Goal: Transaction & Acquisition: Purchase product/service

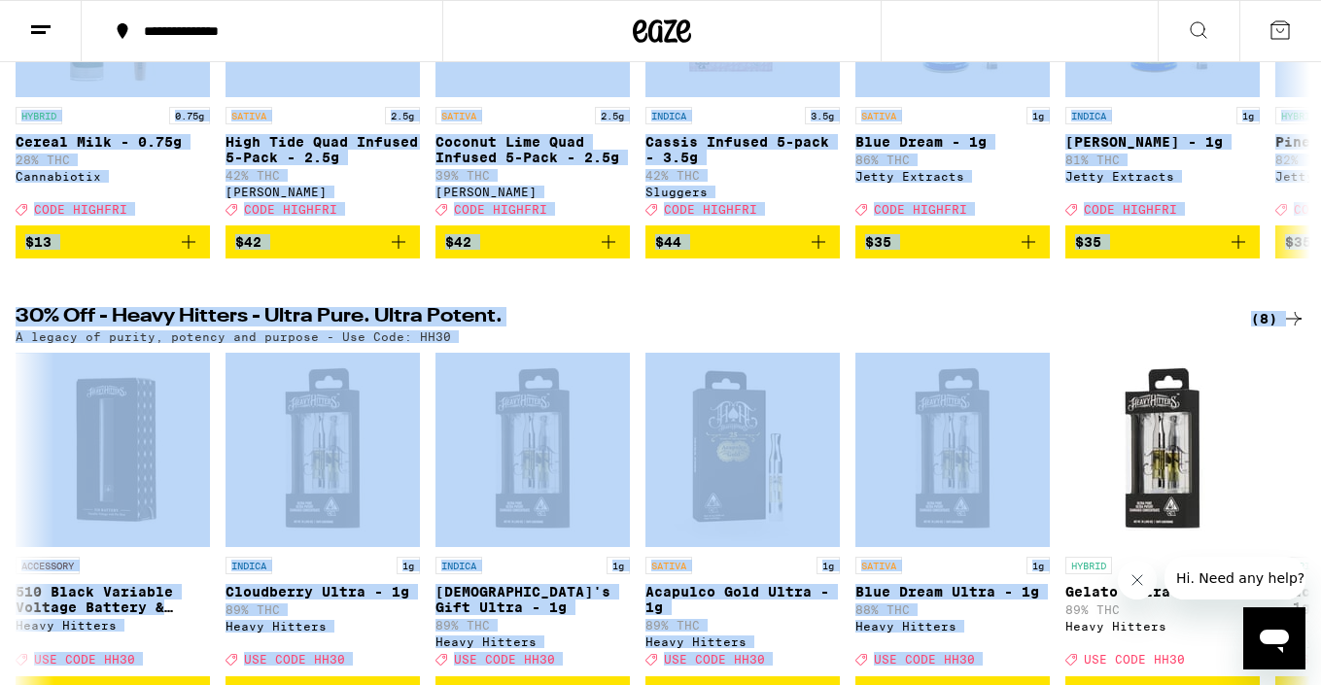
scroll to position [567, 0]
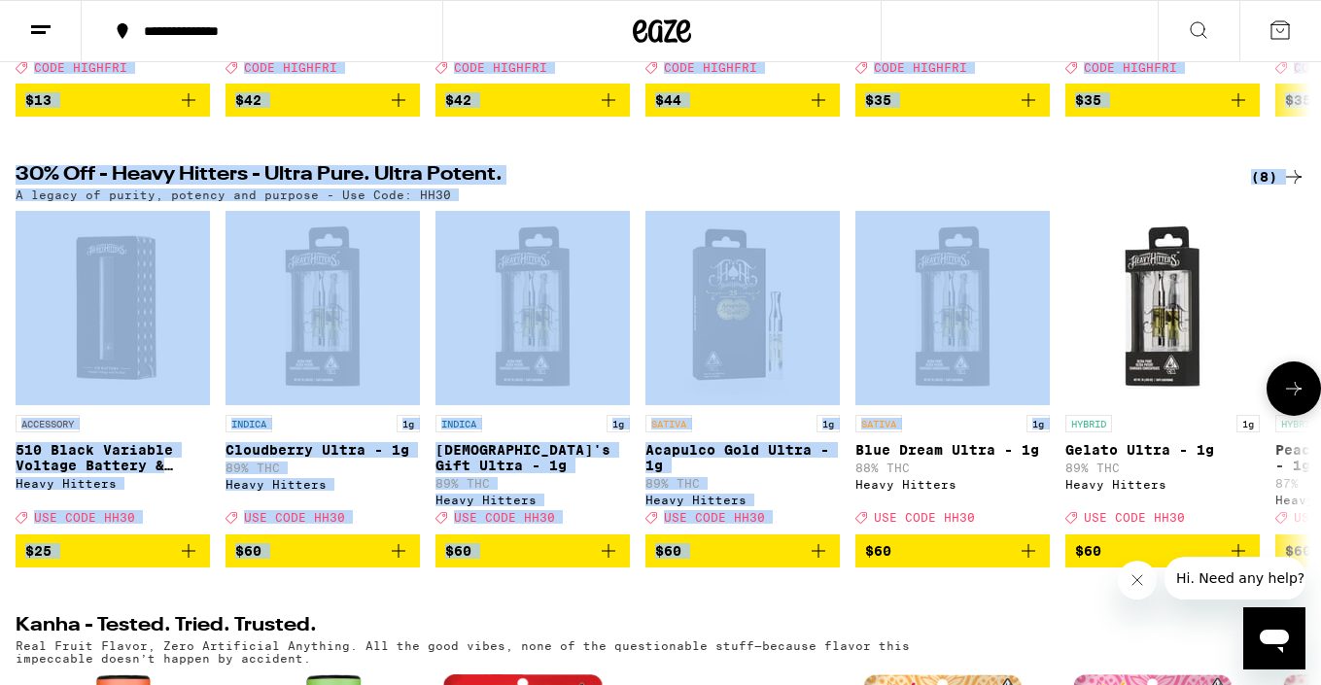
drag, startPoint x: 811, startPoint y: 288, endPoint x: 930, endPoint y: 498, distance: 241.6
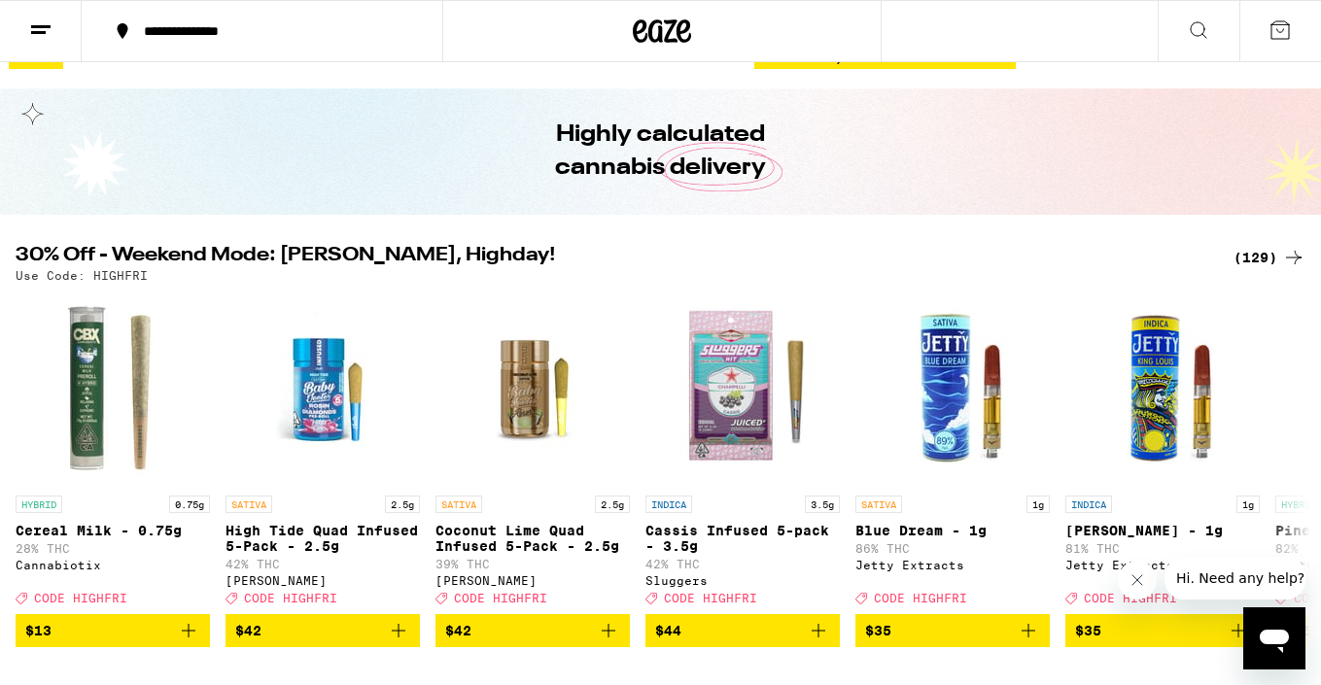
scroll to position [0, 0]
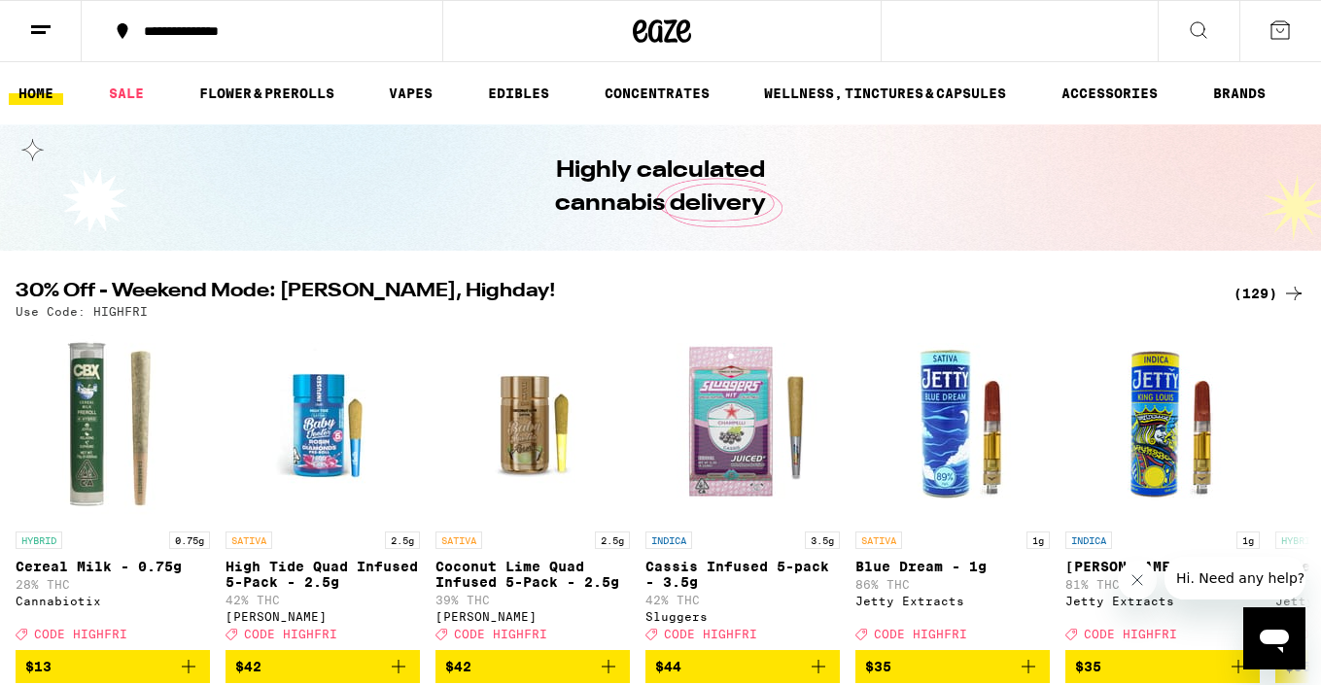
click at [1252, 304] on div "(129)" at bounding box center [1269, 293] width 72 height 23
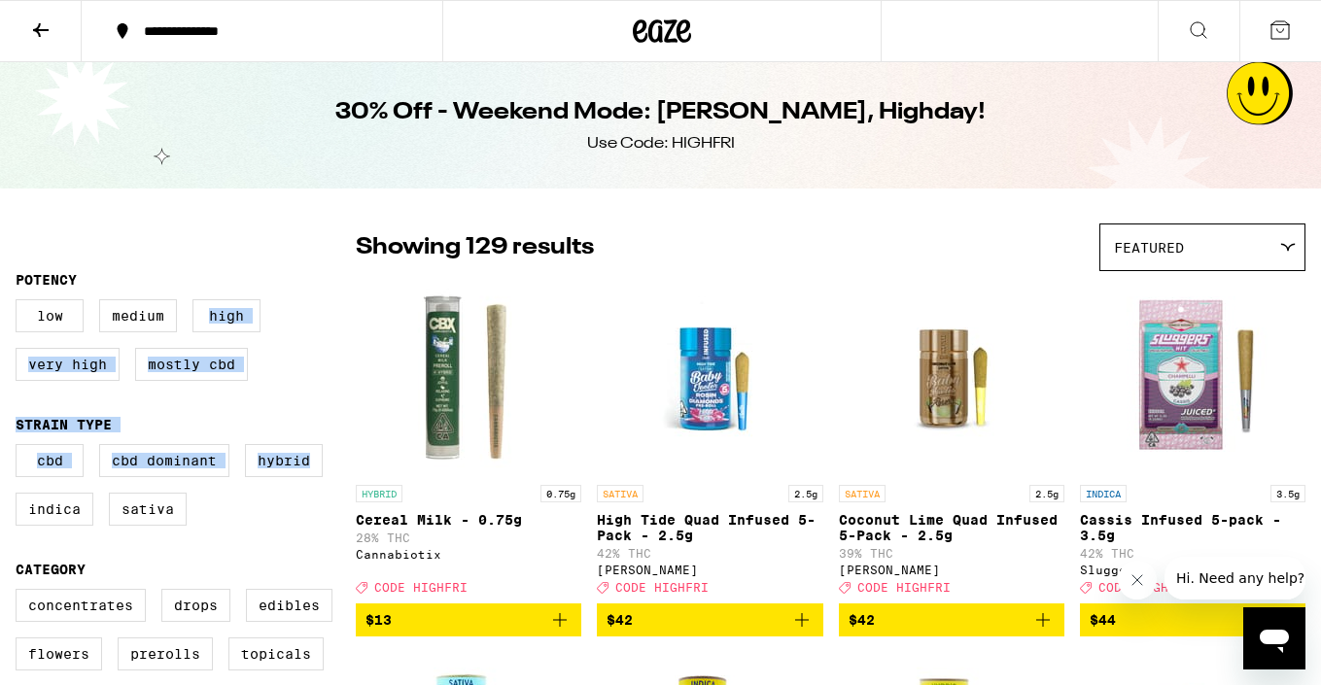
drag, startPoint x: 285, startPoint y: 531, endPoint x: 291, endPoint y: 303, distance: 227.5
click at [291, 303] on div "Low Medium High Very High Mostly CBD" at bounding box center [186, 347] width 340 height 97
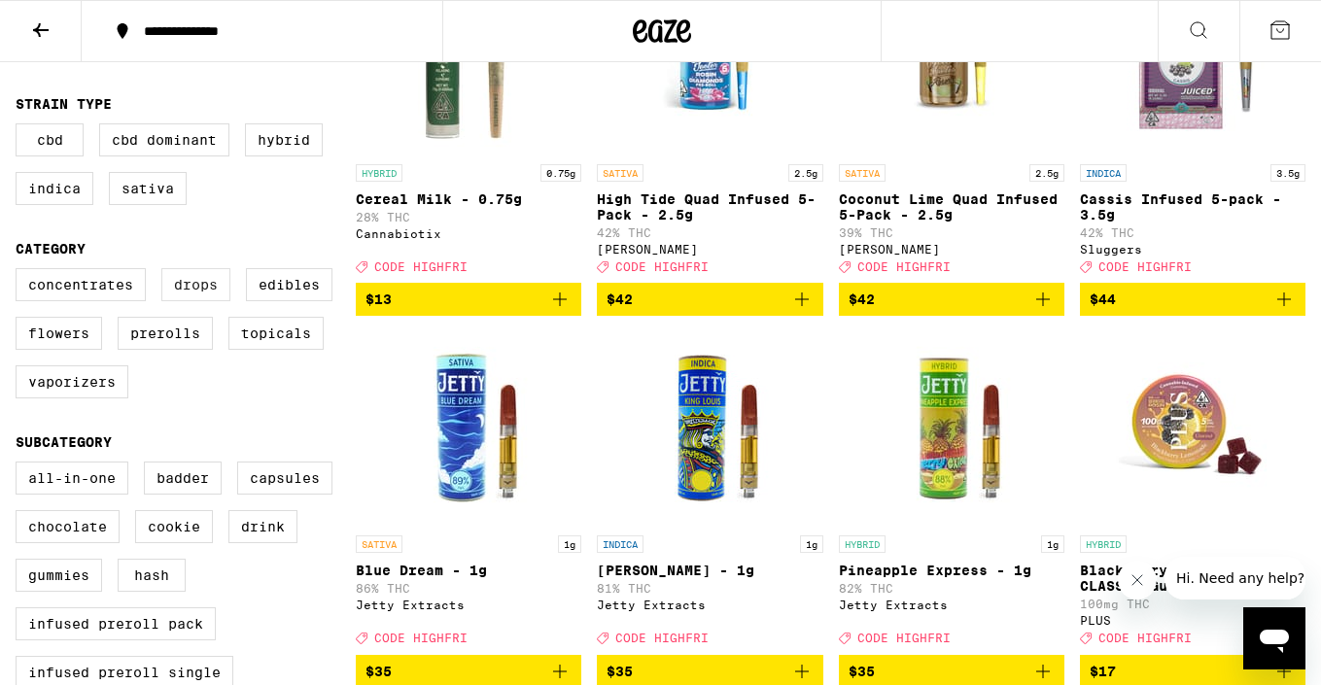
scroll to position [325, 0]
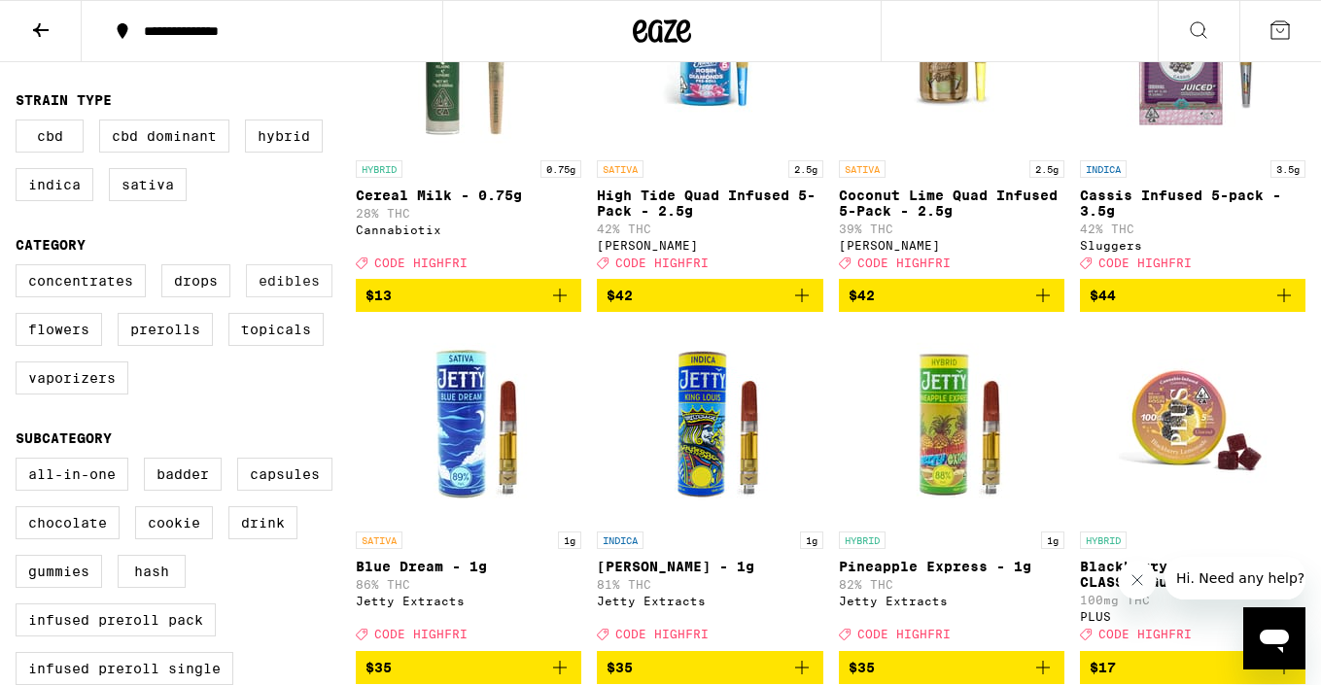
click at [267, 291] on label "Edibles" at bounding box center [289, 280] width 87 height 33
click at [20, 268] on input "Edibles" at bounding box center [19, 267] width 1 height 1
checkbox input "true"
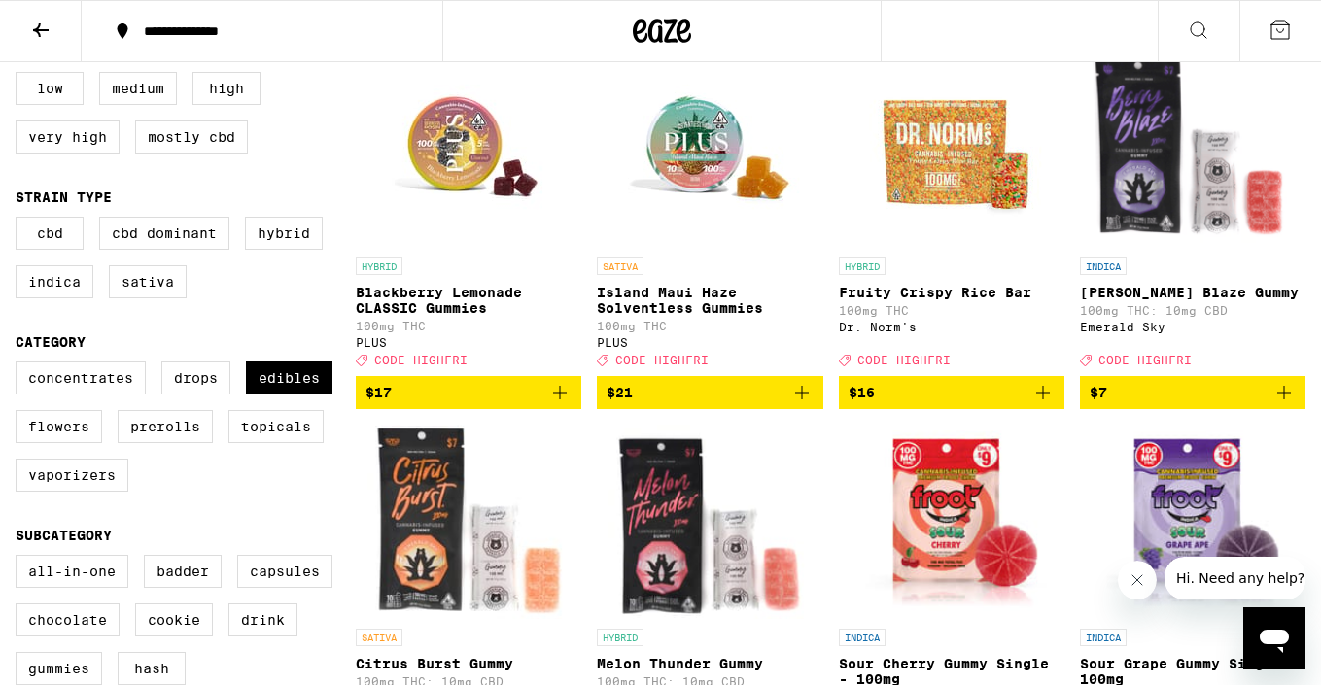
scroll to position [232, 0]
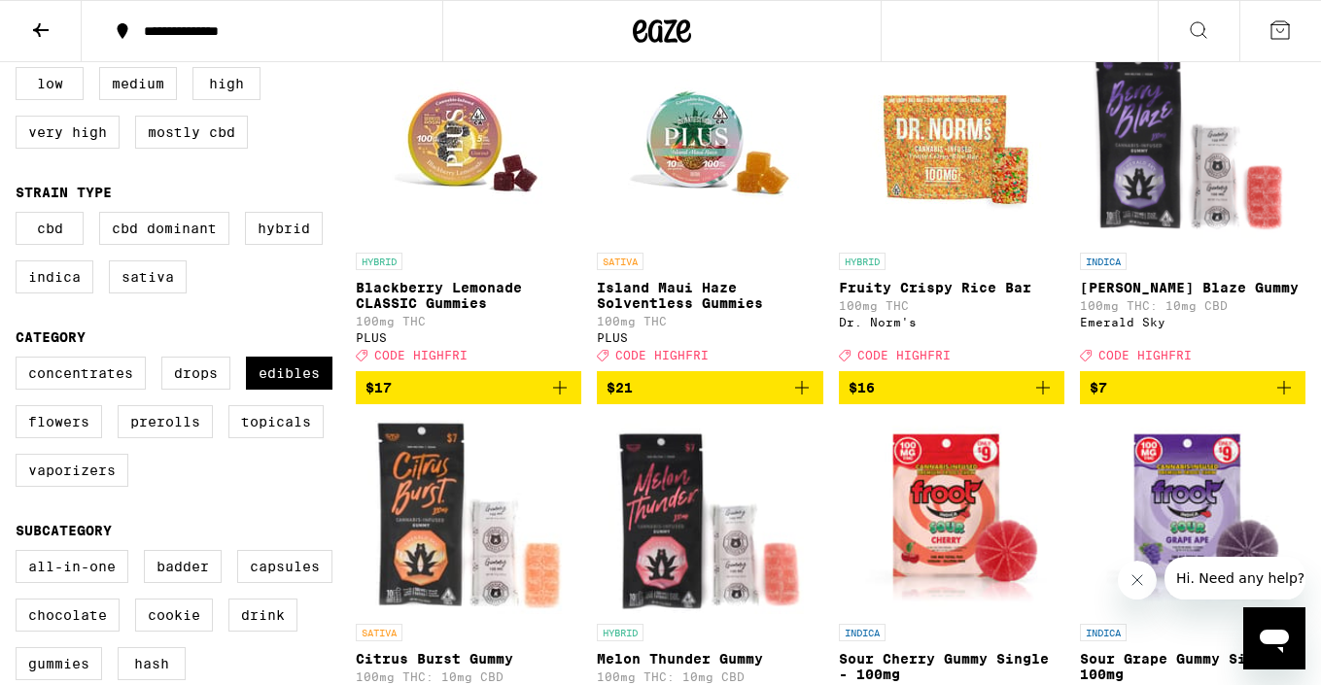
click at [1284, 399] on icon "Add to bag" at bounding box center [1283, 387] width 23 height 23
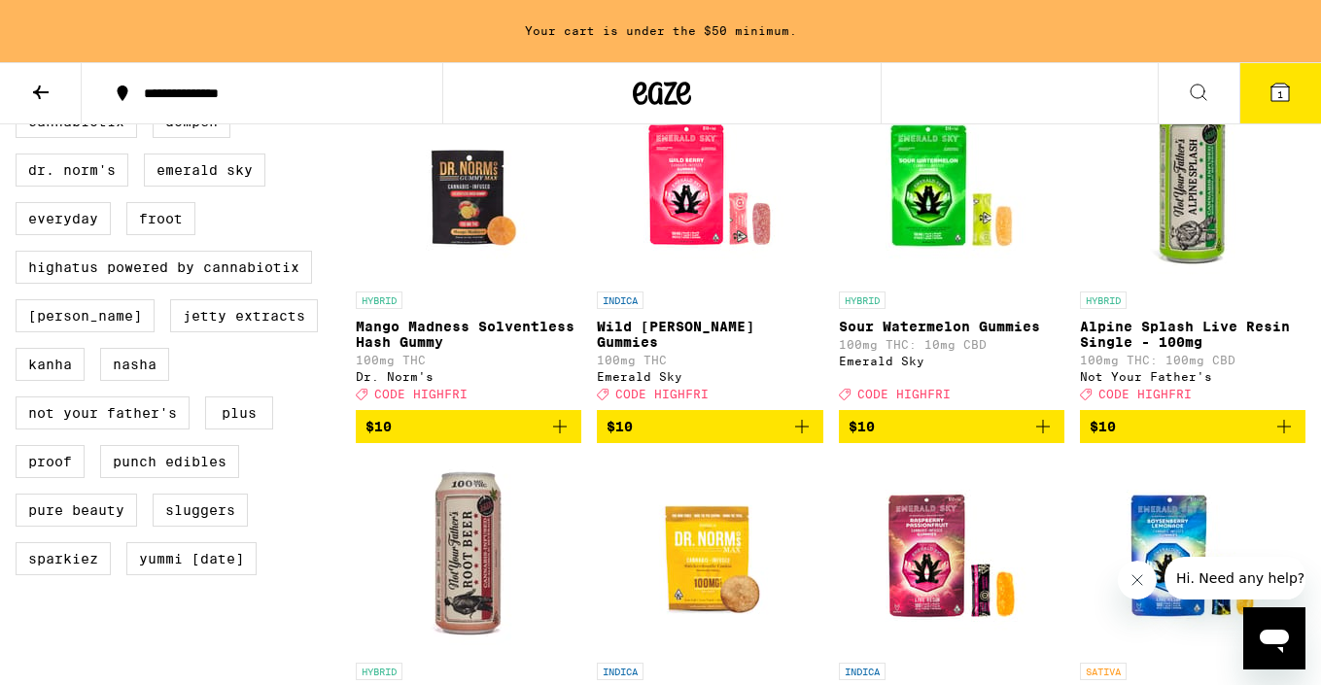
scroll to position [2036, 0]
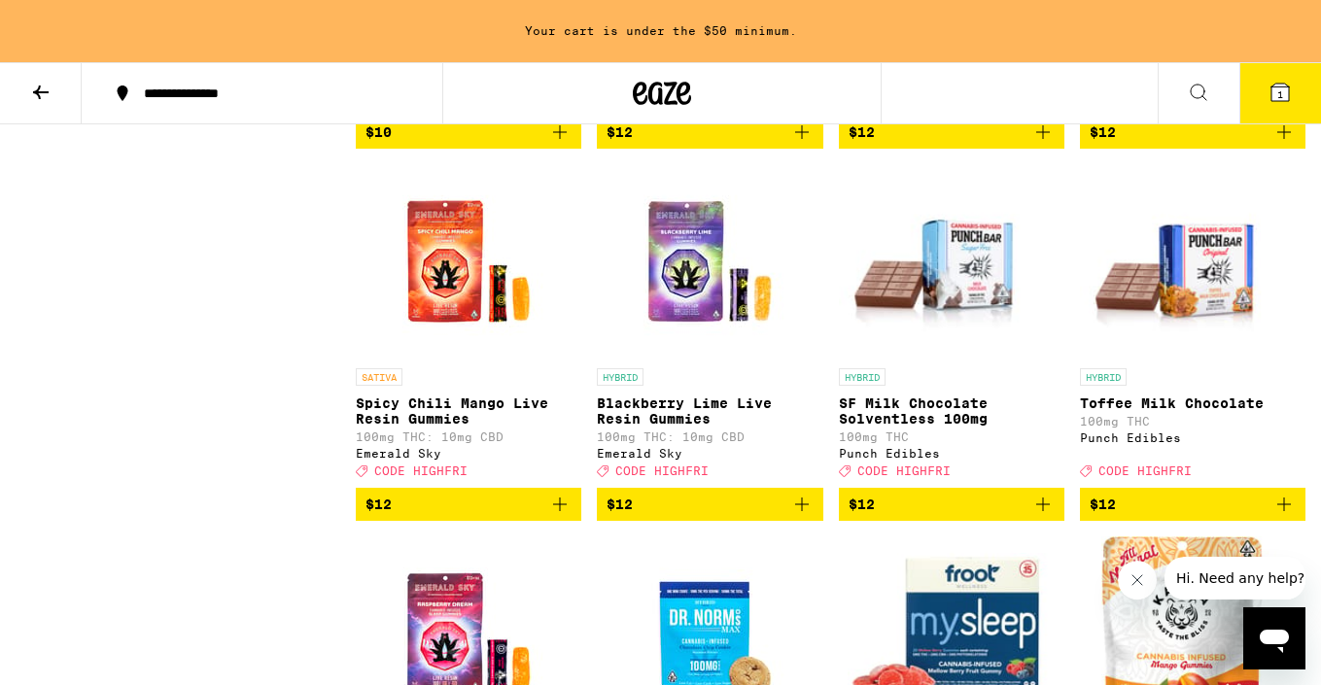
click at [955, 516] on span "$12" at bounding box center [952, 504] width 206 height 23
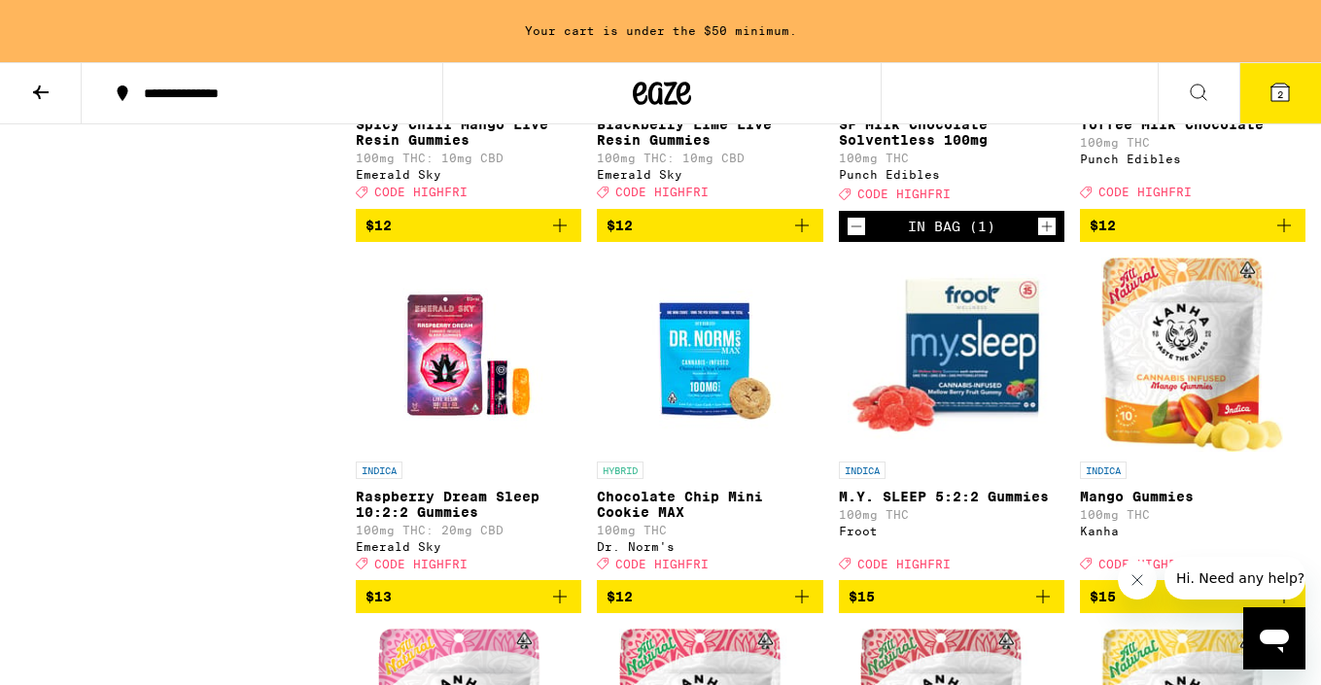
scroll to position [2299, 0]
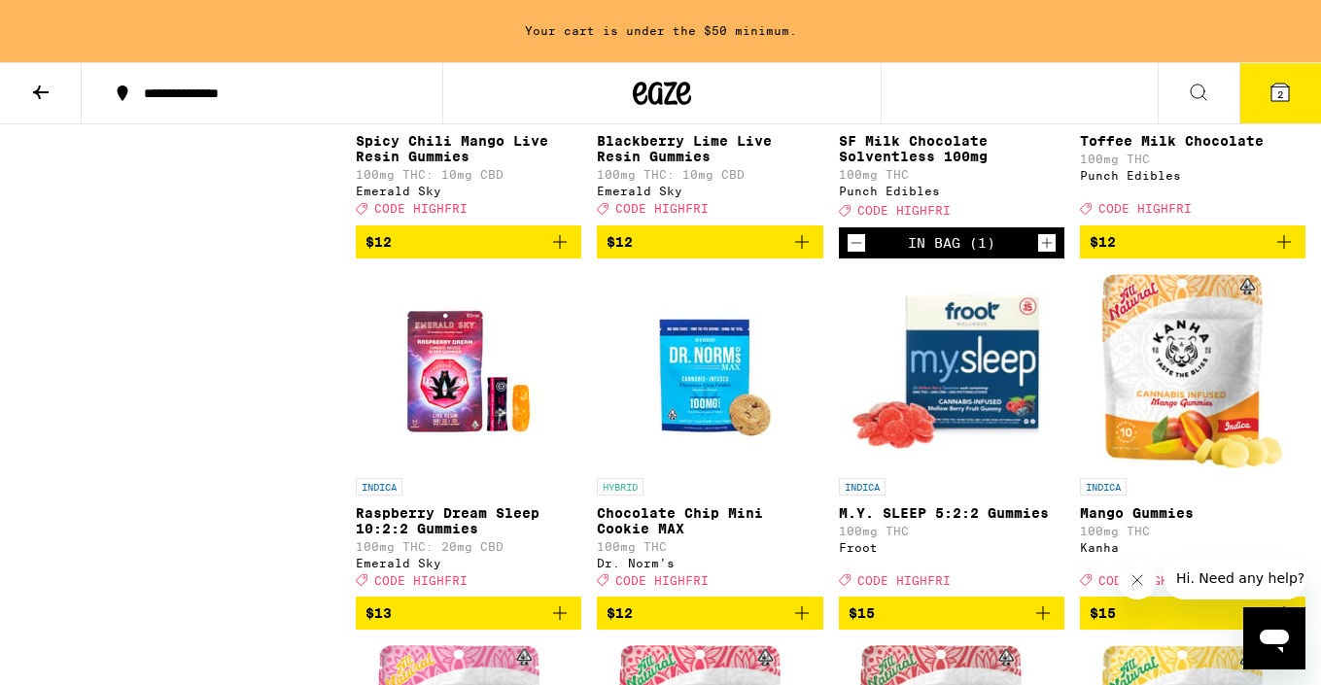
click at [1290, 254] on icon "Add to bag" at bounding box center [1283, 241] width 23 height 23
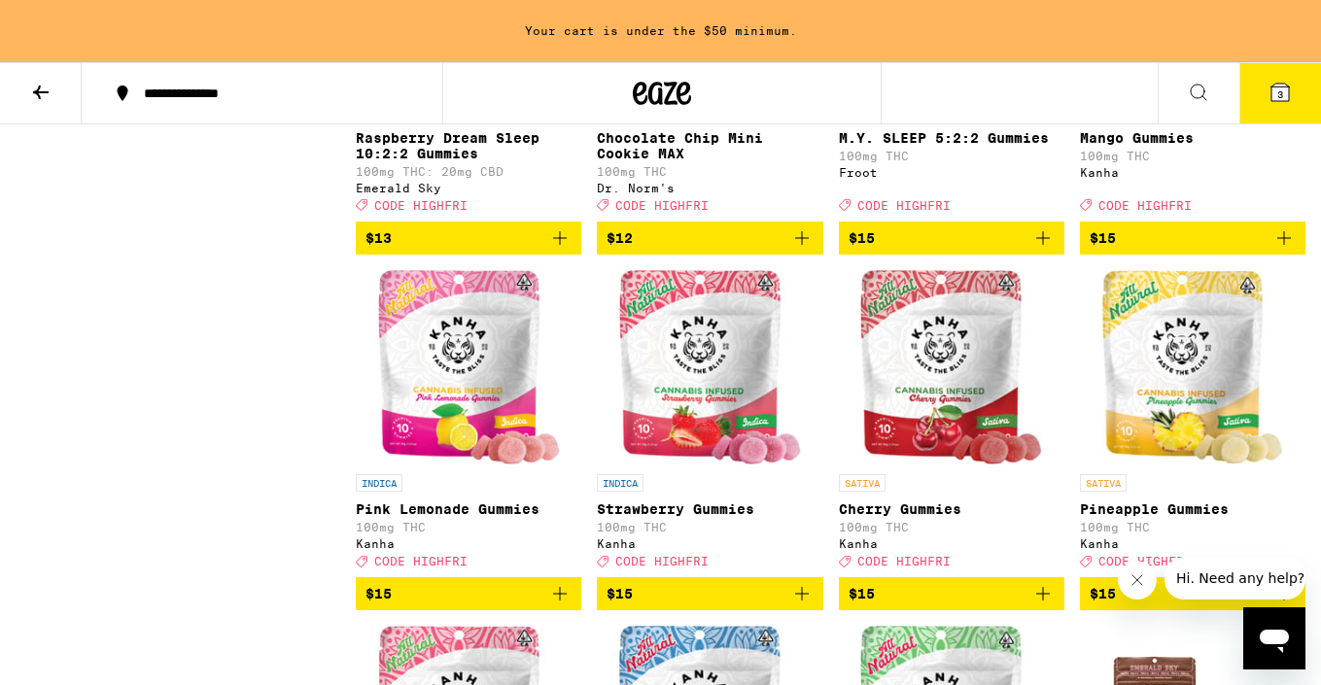
scroll to position [2676, 0]
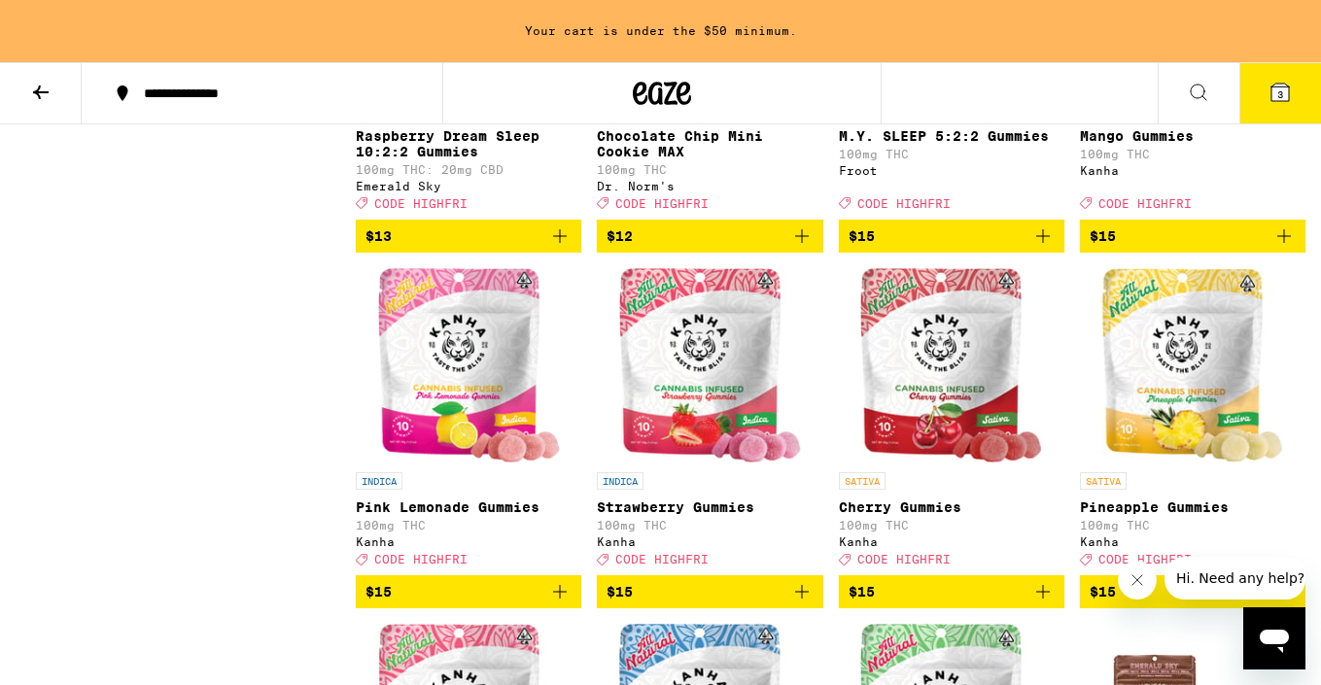
click at [1273, 105] on button "3" at bounding box center [1280, 93] width 82 height 60
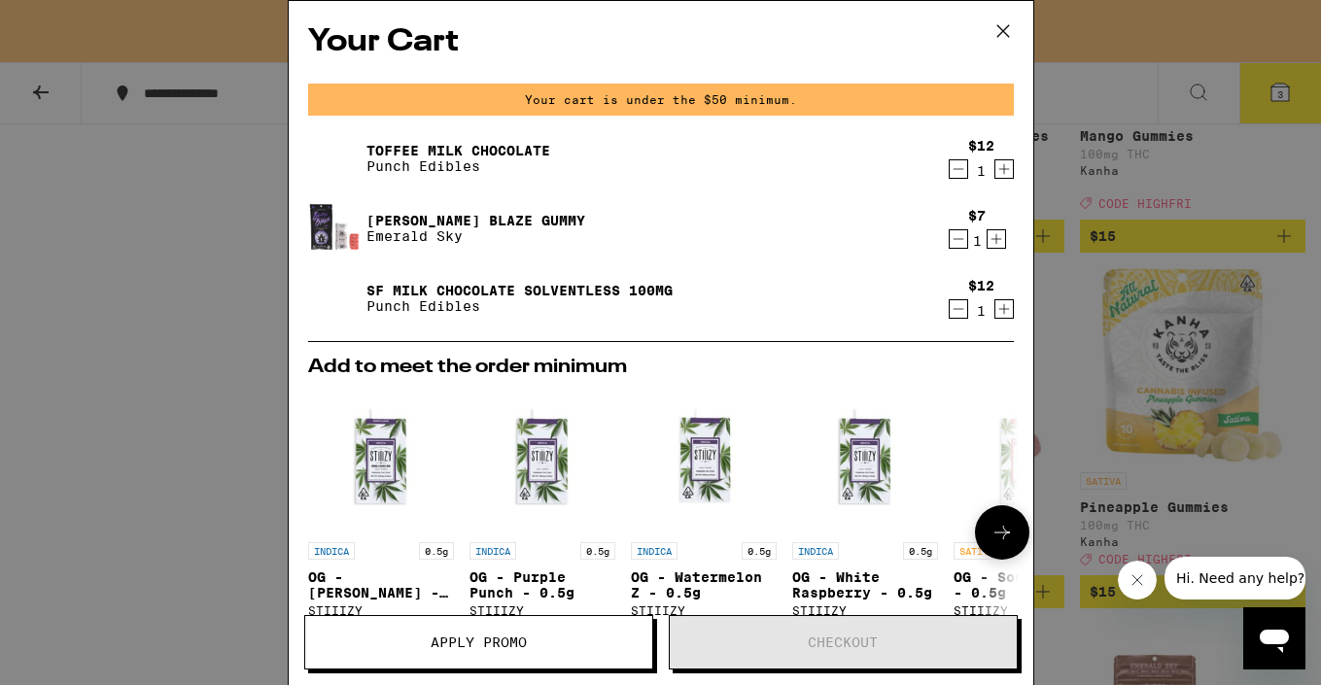
scroll to position [402, 0]
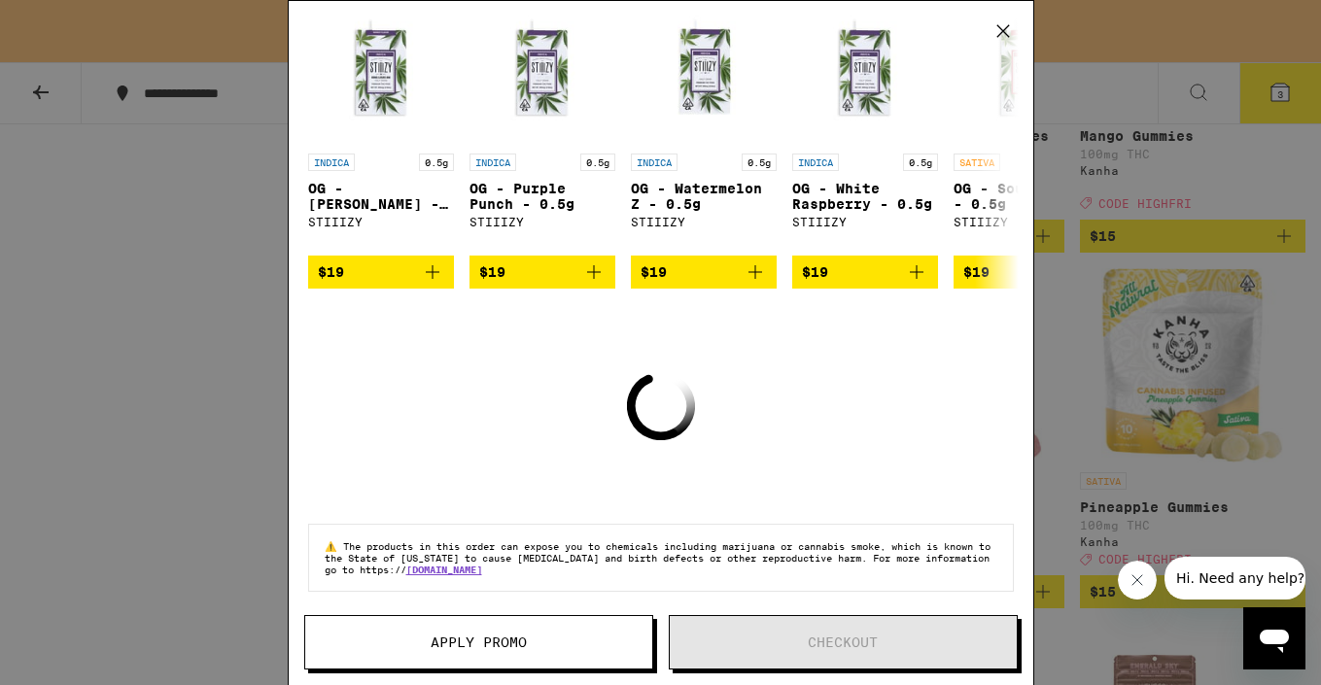
click at [1208, 381] on div "Your Cart Your cart is under the $50 minimum. Toffee Milk Chocolate Punch Edibl…" at bounding box center [660, 342] width 1321 height 685
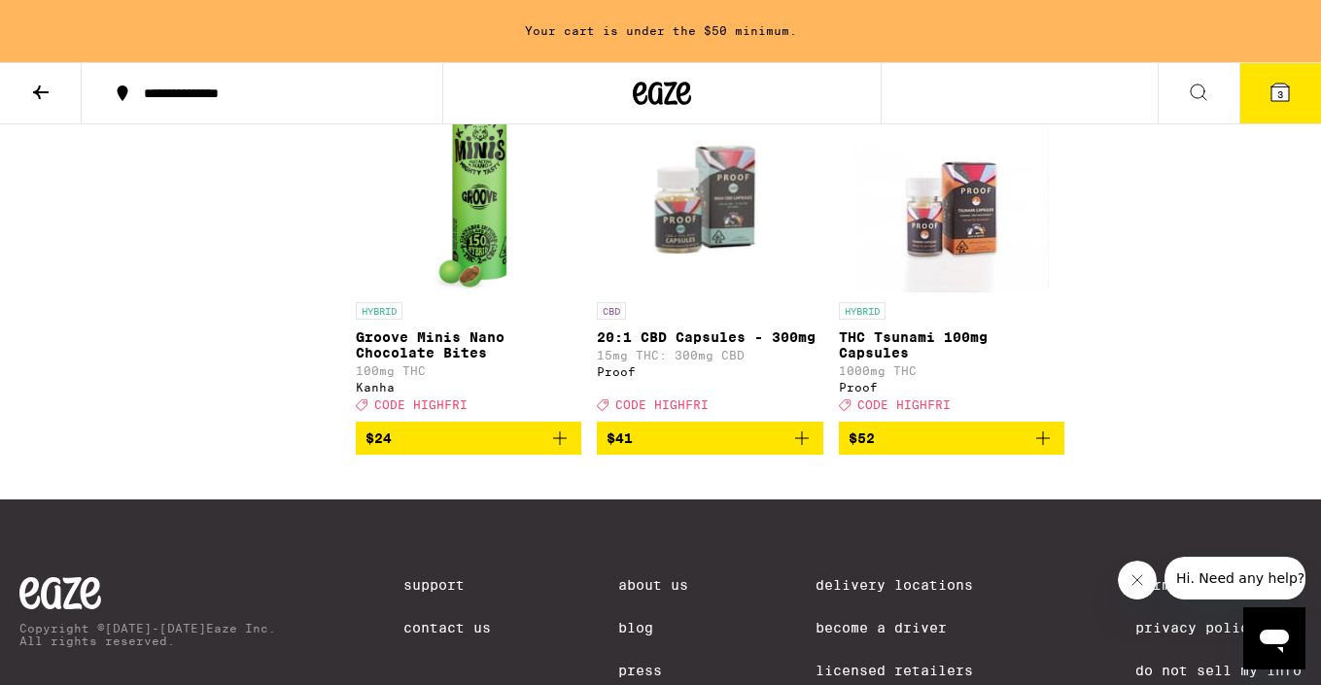
scroll to position [6506, 0]
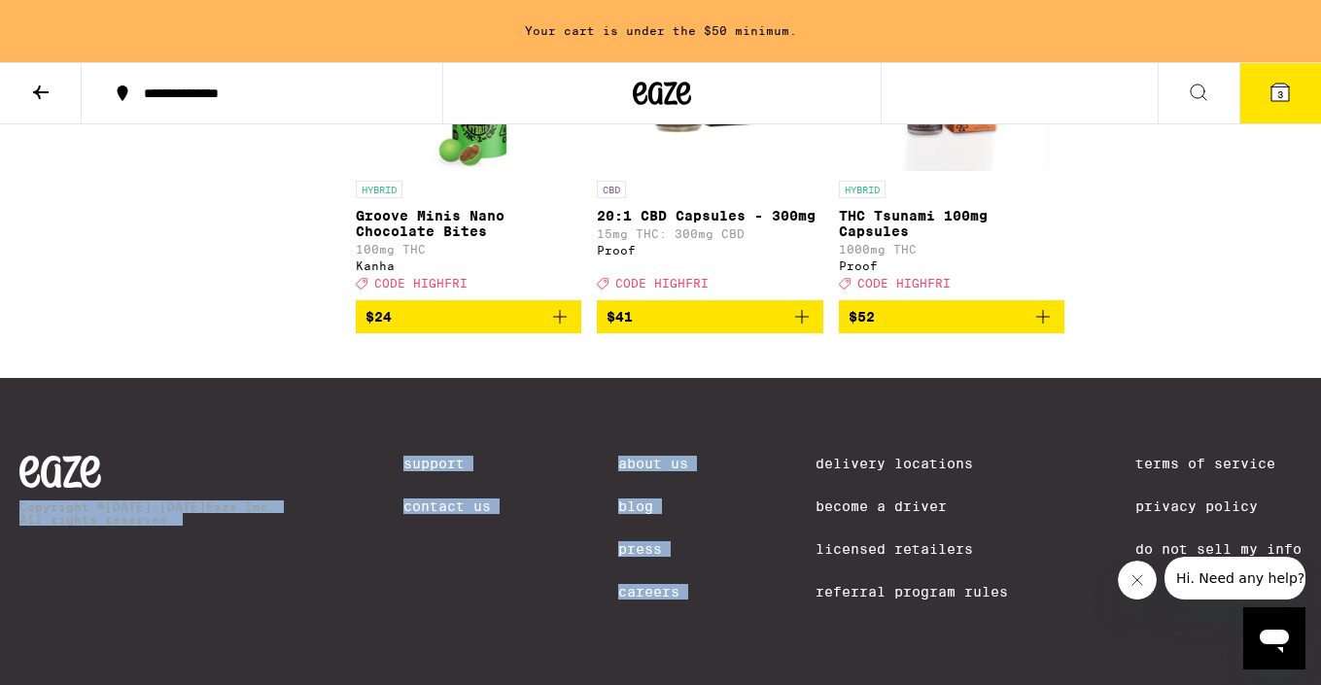
drag, startPoint x: 842, startPoint y: 448, endPoint x: 986, endPoint y: 326, distance: 188.9
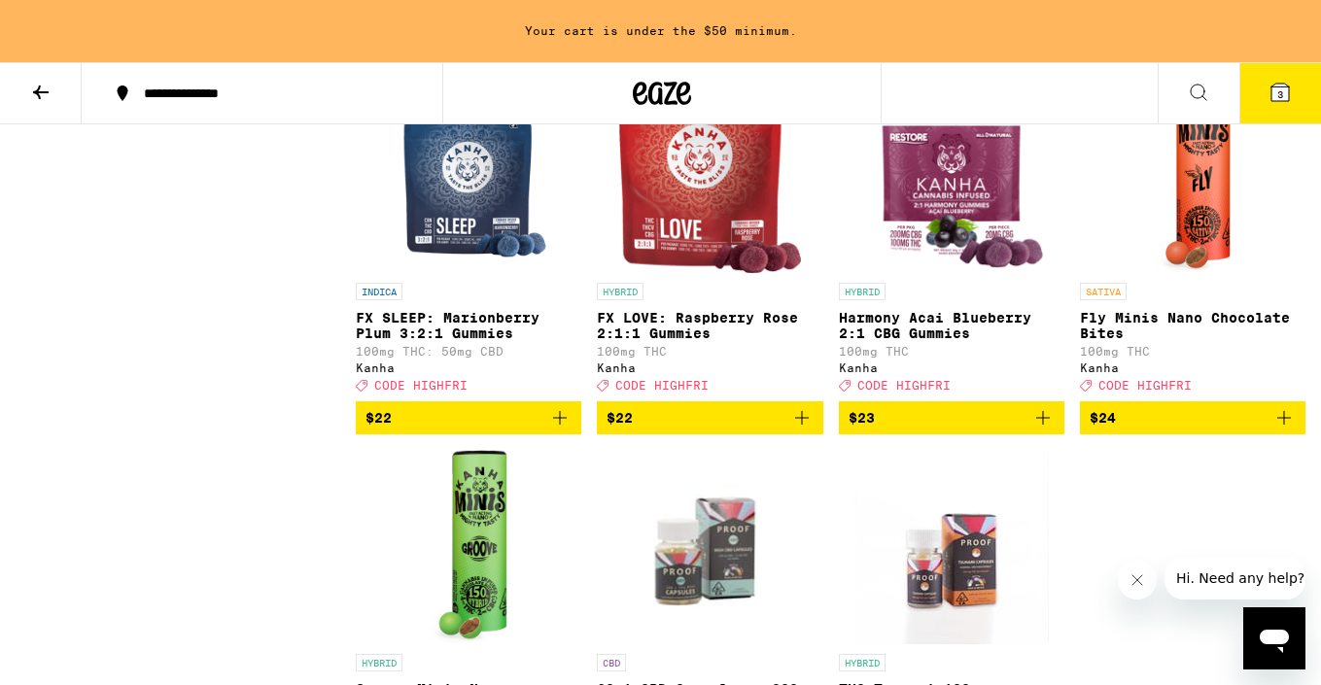
scroll to position [5825, 0]
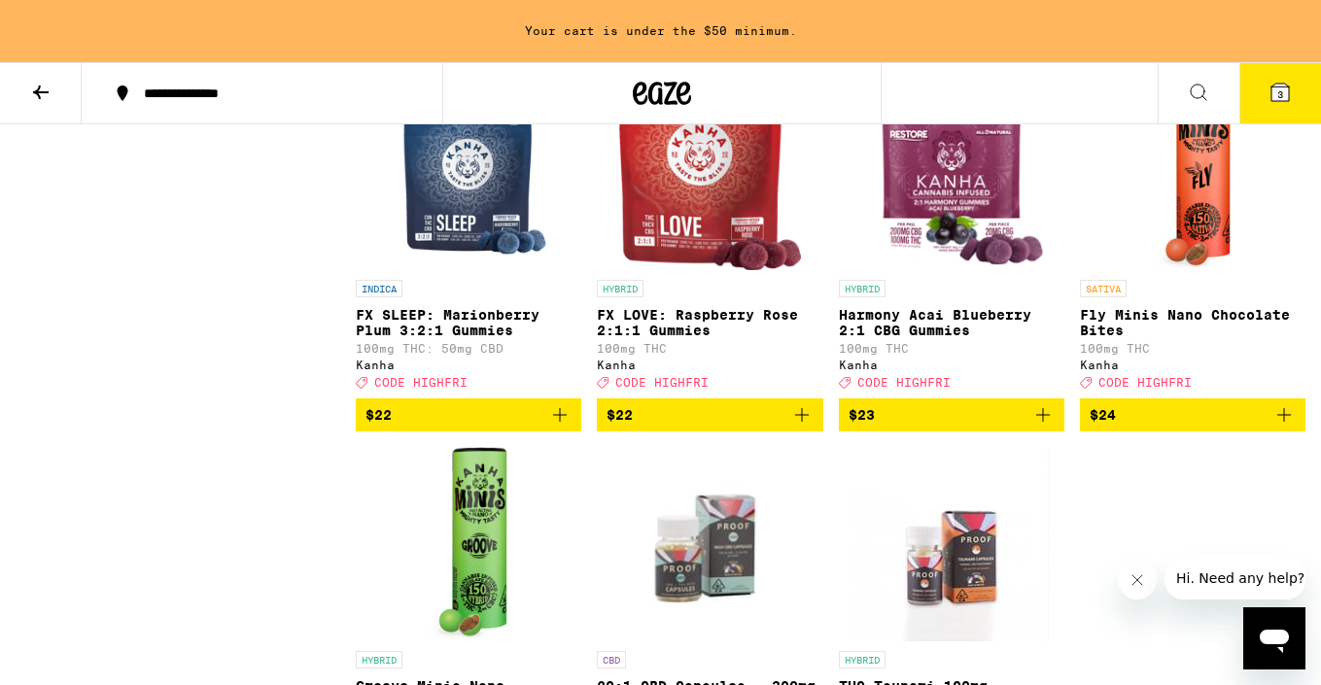
click at [491, 270] on img "Open page for FX SLEEP: Marionberry Plum 3:2:1 Gummies from Kanha" at bounding box center [469, 173] width 162 height 194
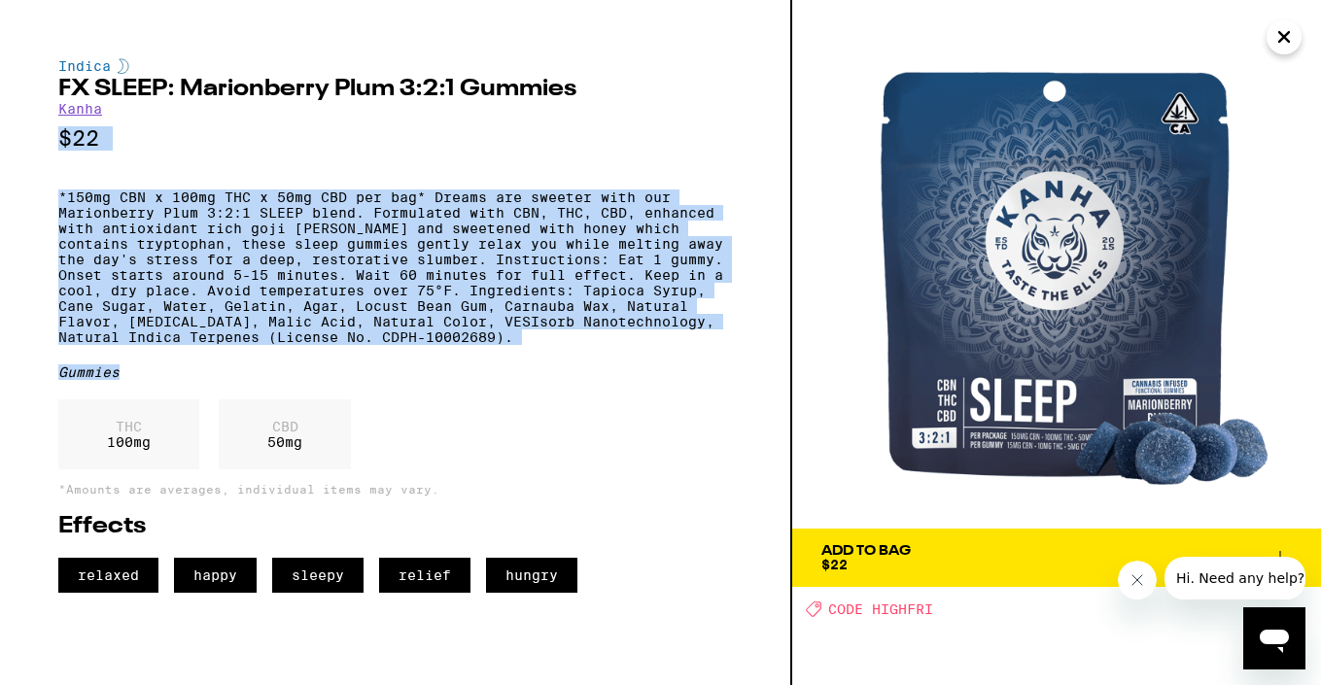
drag, startPoint x: 491, startPoint y: 397, endPoint x: 471, endPoint y: 125, distance: 271.9
click at [471, 125] on div "Indica FX SLEEP: Marionberry Plum 3:2:1 Gummies Kanha $22 *150mg CBN x 100mg TH…" at bounding box center [395, 325] width 674 height 535
click at [465, 165] on div "Indica FX SLEEP: Marionberry Plum 3:2:1 Gummies Kanha $22 *150mg CBN x 100mg TH…" at bounding box center [395, 325] width 674 height 535
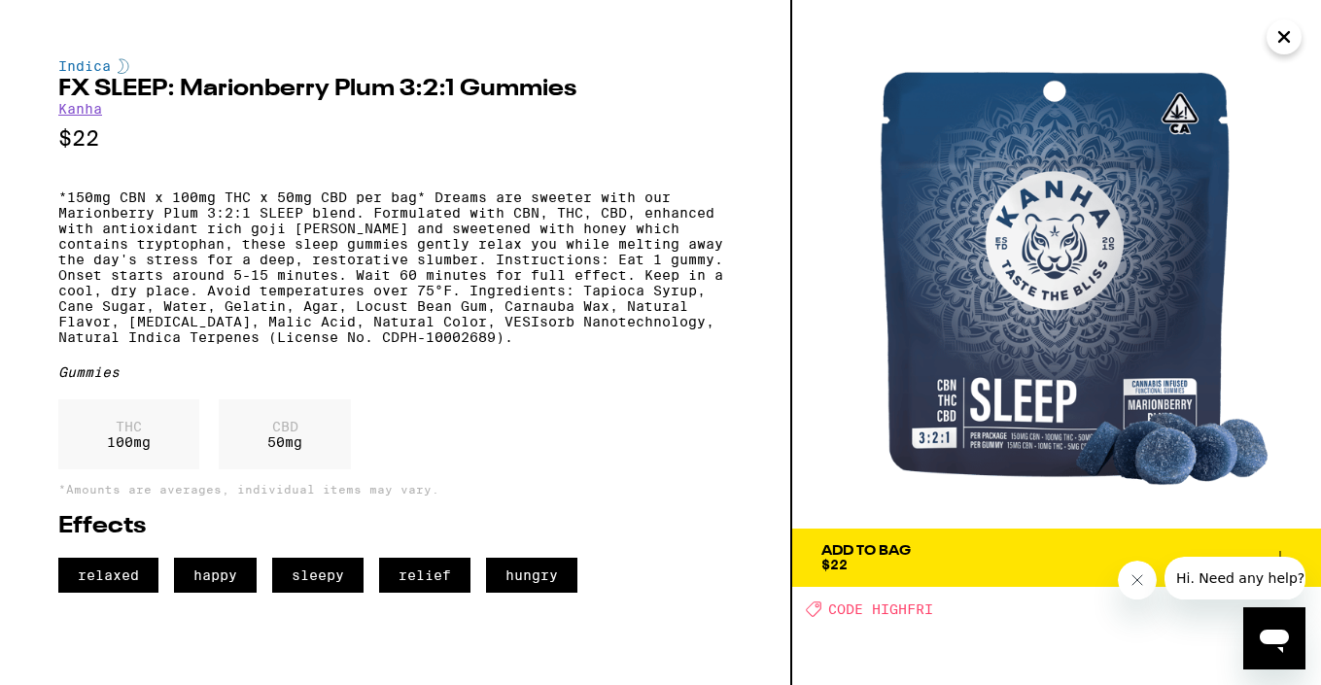
click at [954, 566] on span "Add To Bag $22" at bounding box center [1056, 557] width 470 height 27
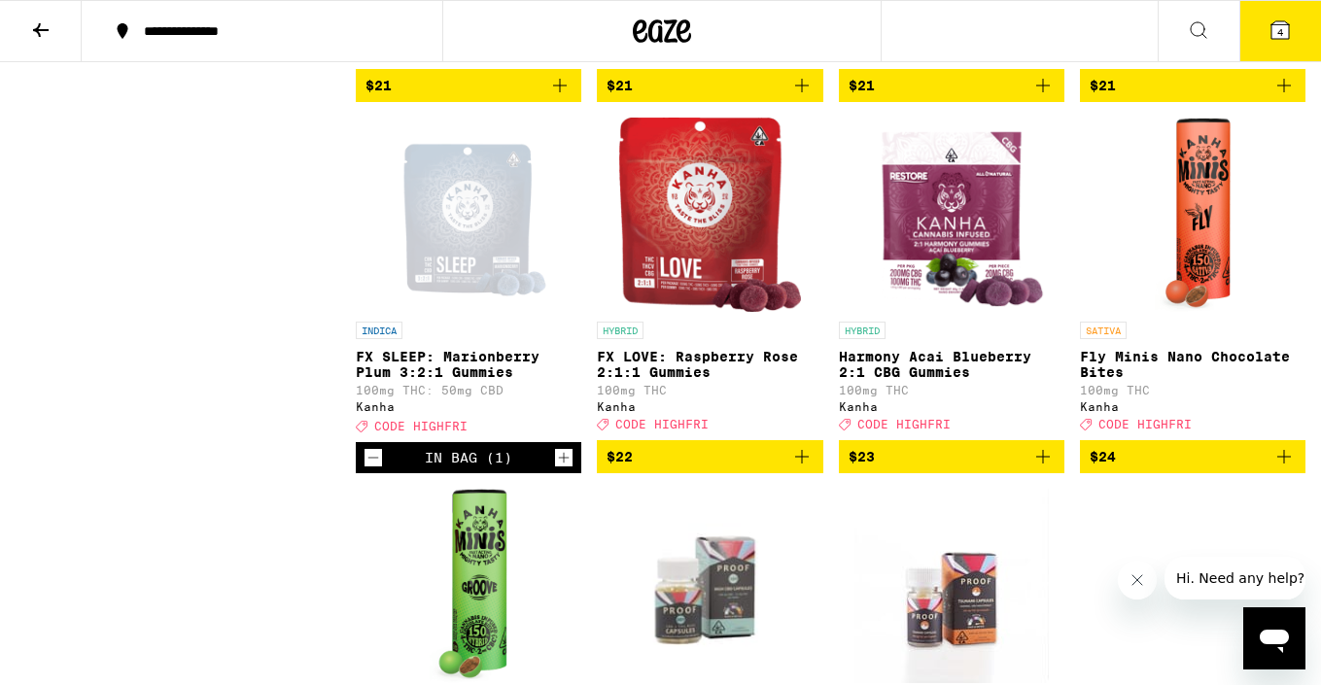
scroll to position [5716, 0]
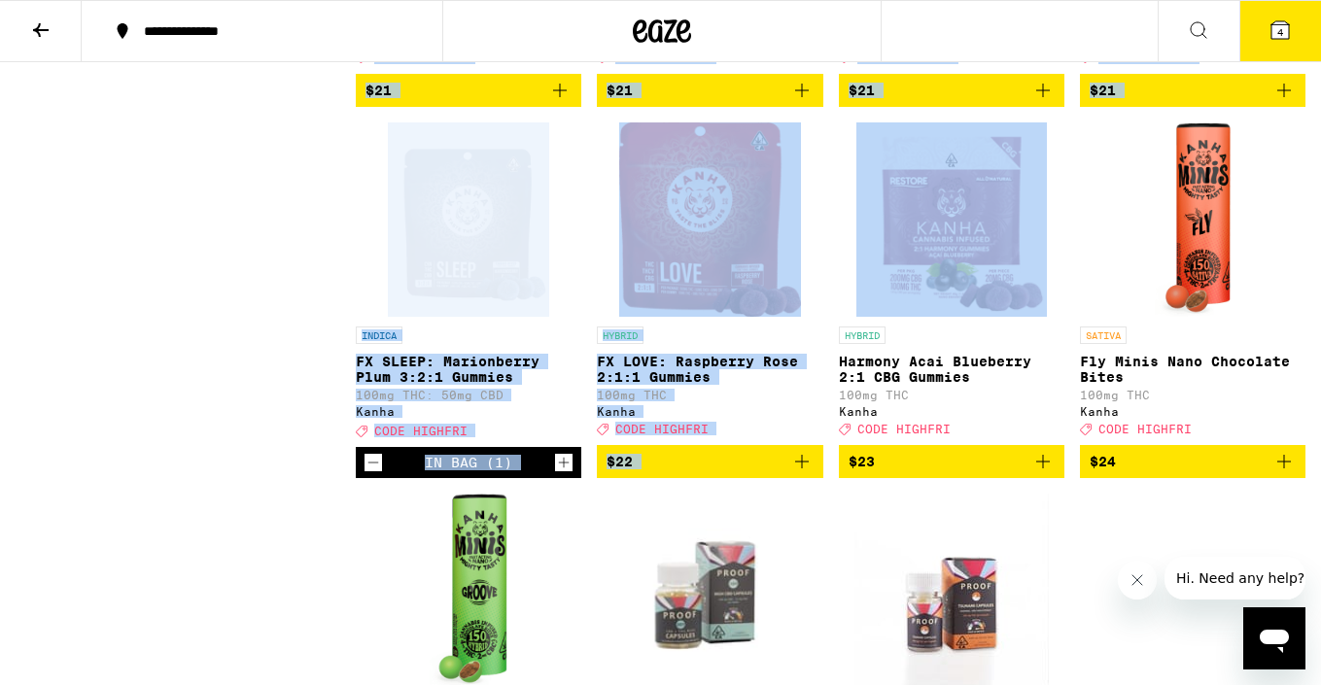
drag, startPoint x: 217, startPoint y: 367, endPoint x: 871, endPoint y: 440, distance: 658.2
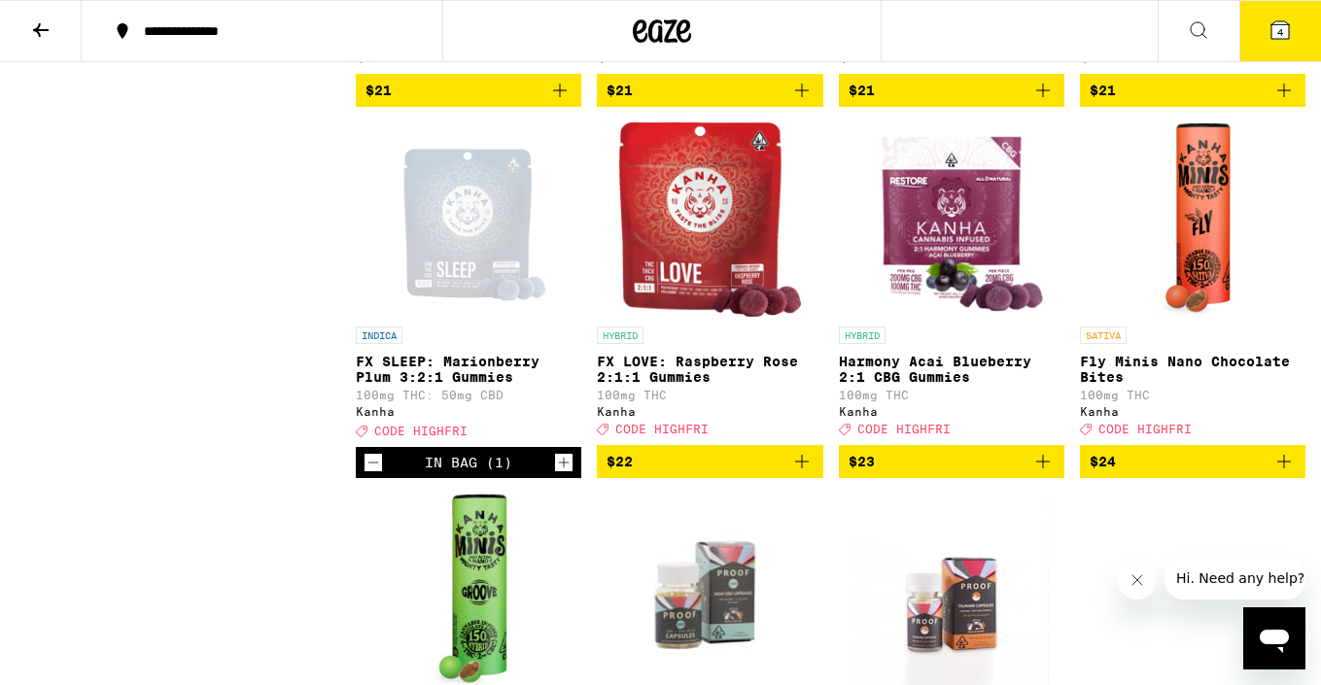
click at [791, 473] on icon "Add to bag" at bounding box center [801, 461] width 23 height 23
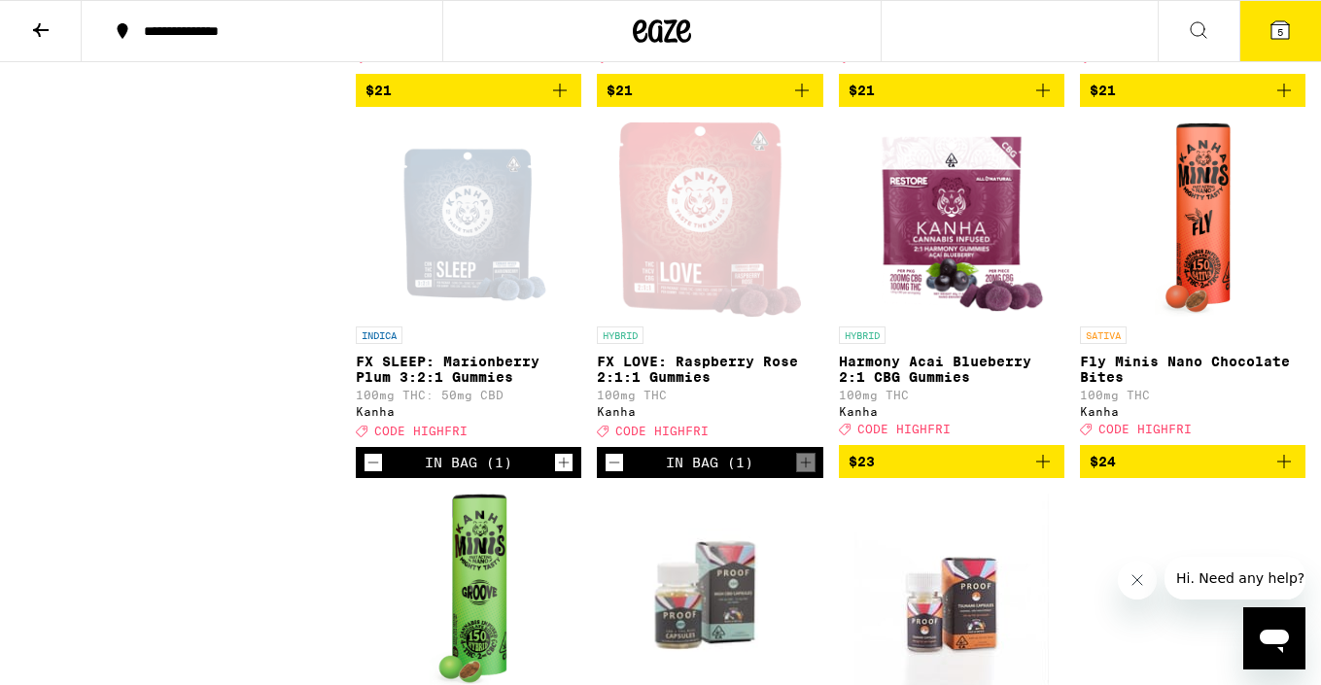
click at [1296, 26] on button "5" at bounding box center [1280, 31] width 82 height 60
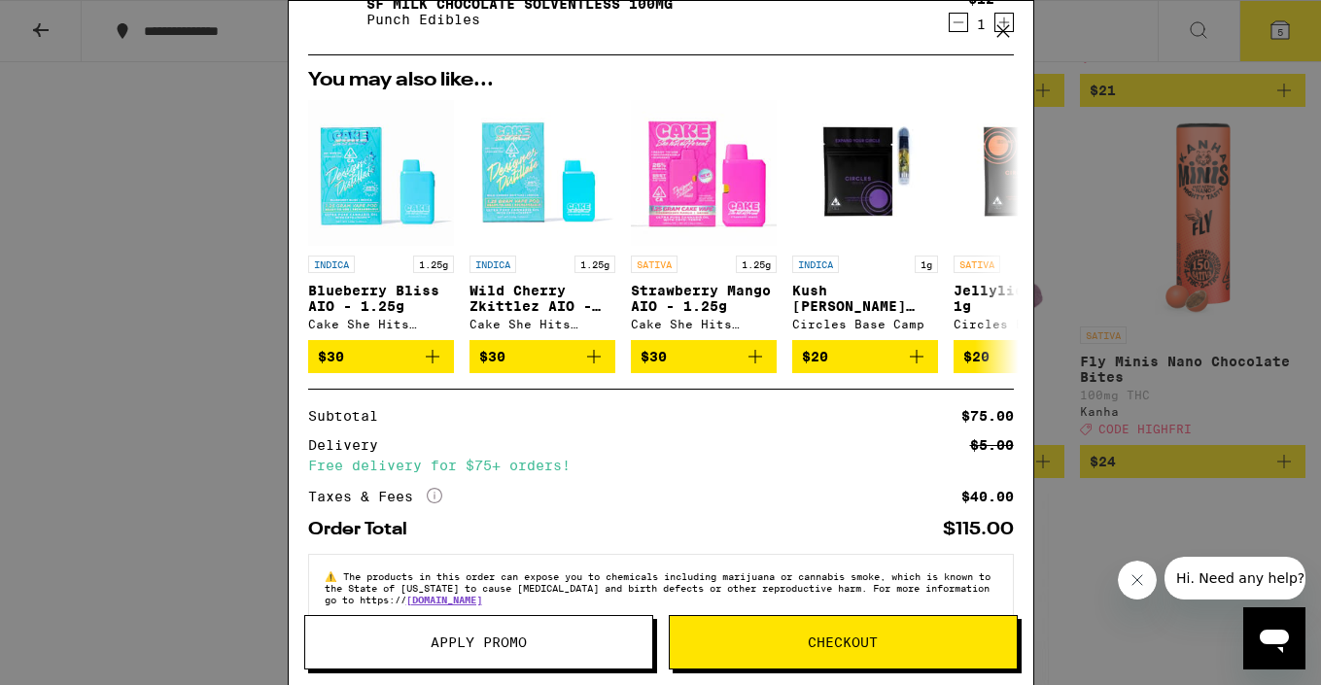
scroll to position [401, 0]
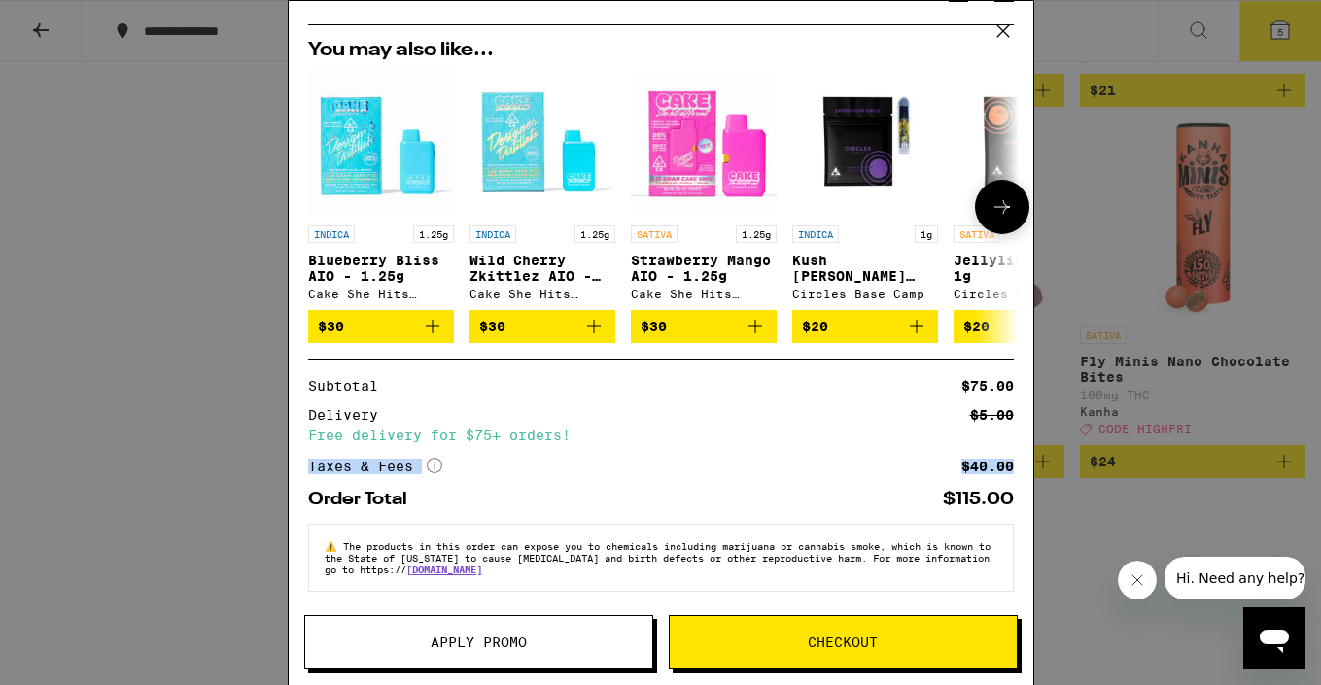
drag, startPoint x: 835, startPoint y: 443, endPoint x: 904, endPoint y: 477, distance: 76.9
click at [907, 477] on div "Subtotal $75.00 Delivery $5.00 Free delivery for $75+ orders! Taxes & Fees More…" at bounding box center [661, 434] width 706 height 150
click at [1167, 308] on div "Your Cart Toffee Milk Chocolate Punch Edibles $12 1 [PERSON_NAME] Blaze Gummy E…" at bounding box center [660, 342] width 1321 height 685
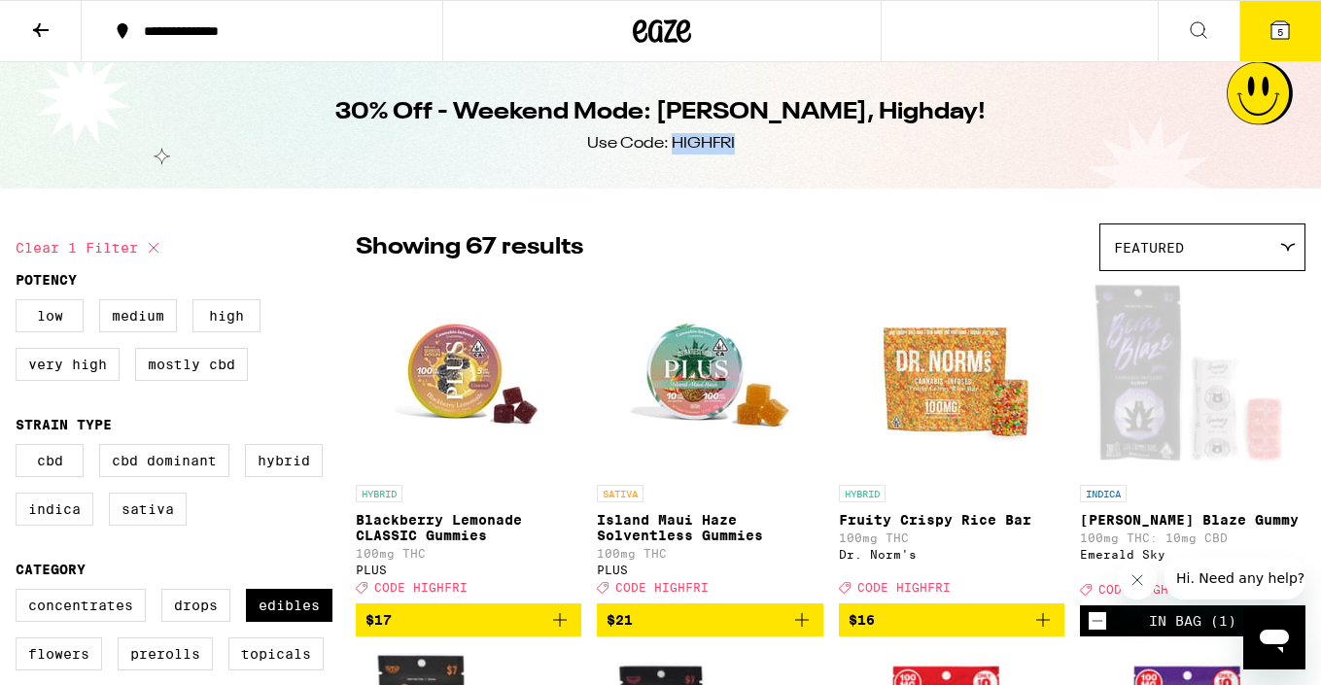
drag, startPoint x: 738, startPoint y: 133, endPoint x: 675, endPoint y: 136, distance: 63.2
click at [675, 136] on div "30% Off - Weekend Mode: [PERSON_NAME], Highday! Use Code: HIGHFRI" at bounding box center [661, 125] width 746 height 126
copy div "HIGHFRI"
click at [1289, 27] on icon at bounding box center [1279, 29] width 23 height 23
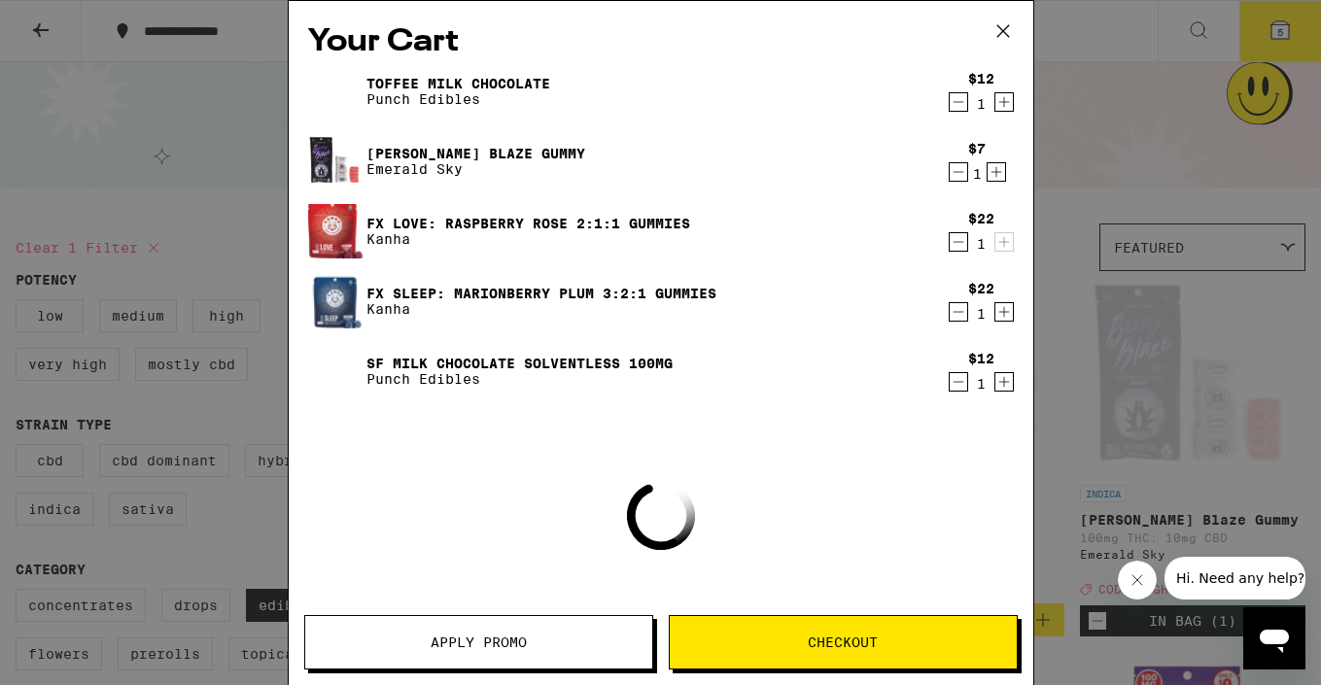
click at [510, 658] on button "Apply Promo" at bounding box center [478, 642] width 349 height 54
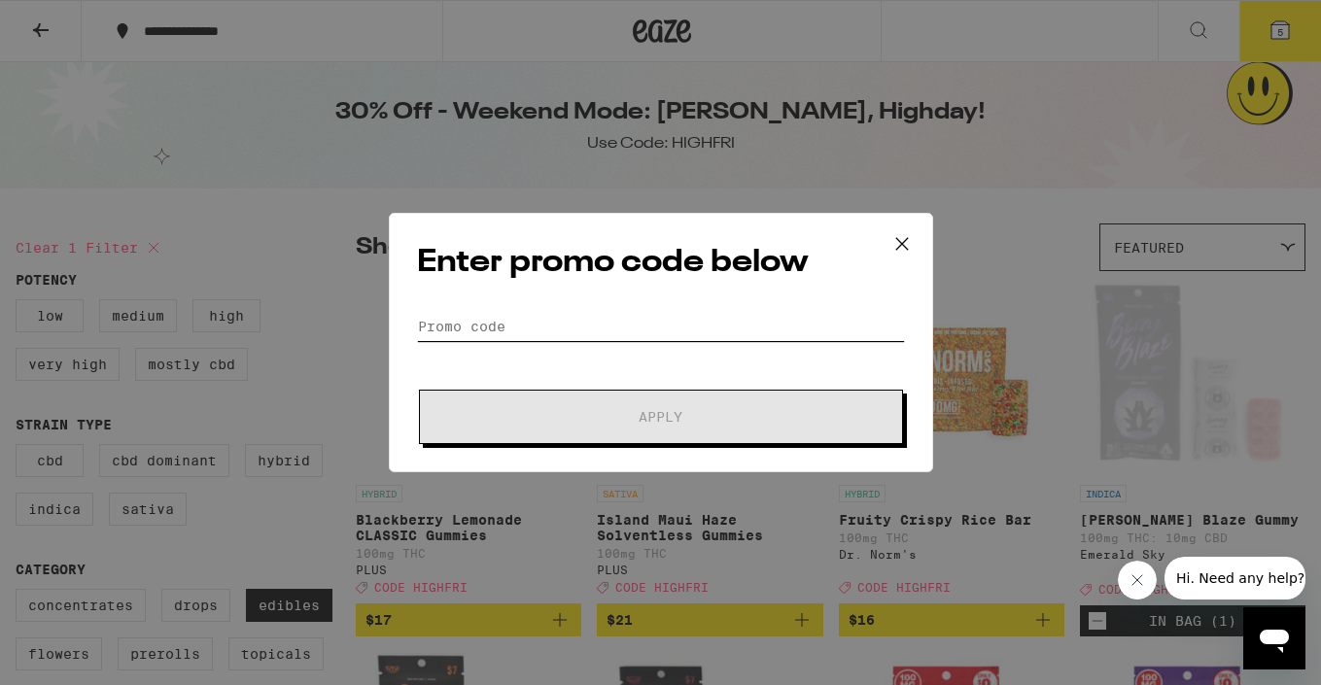
click at [500, 325] on input "Promo Code" at bounding box center [661, 326] width 488 height 29
paste input "HIGHFRI"
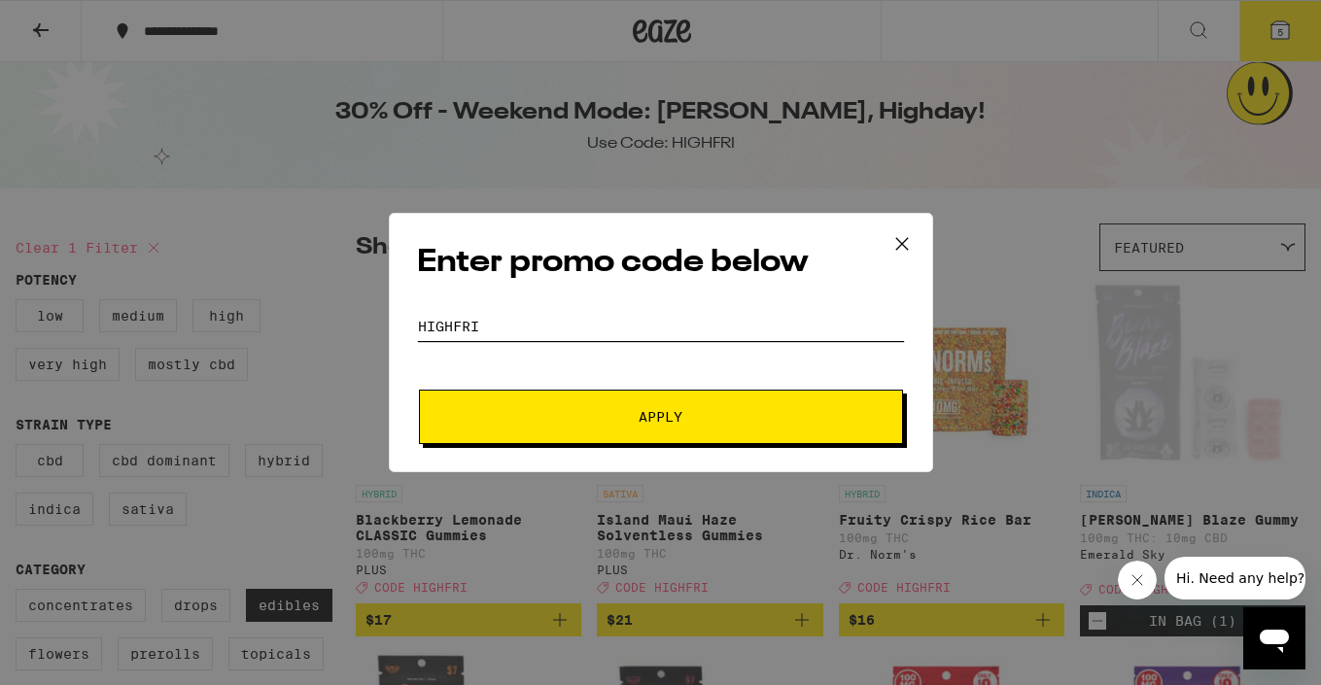
type input "HIGHFRI"
click at [574, 412] on span "Apply" at bounding box center [661, 417] width 350 height 14
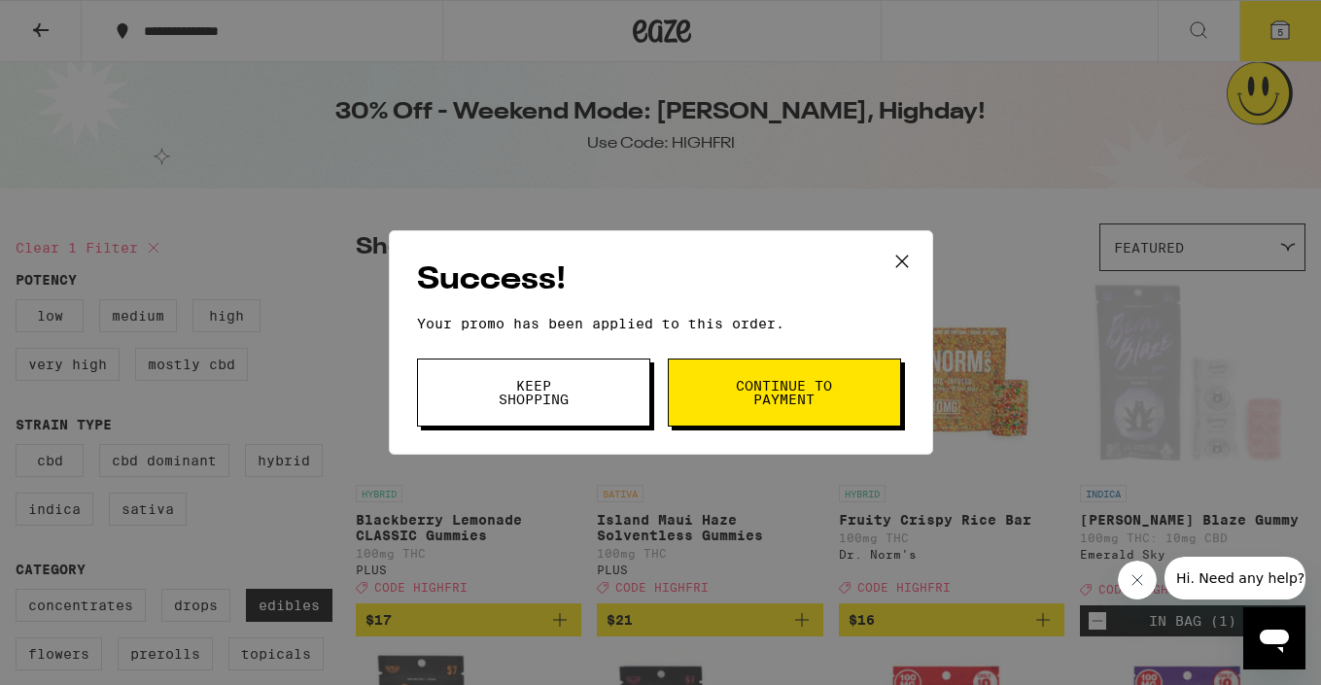
click at [1023, 113] on div "Success! Your promo has been applied to this order. Promo Code HIGHFRI Keep Sho…" at bounding box center [660, 342] width 1321 height 685
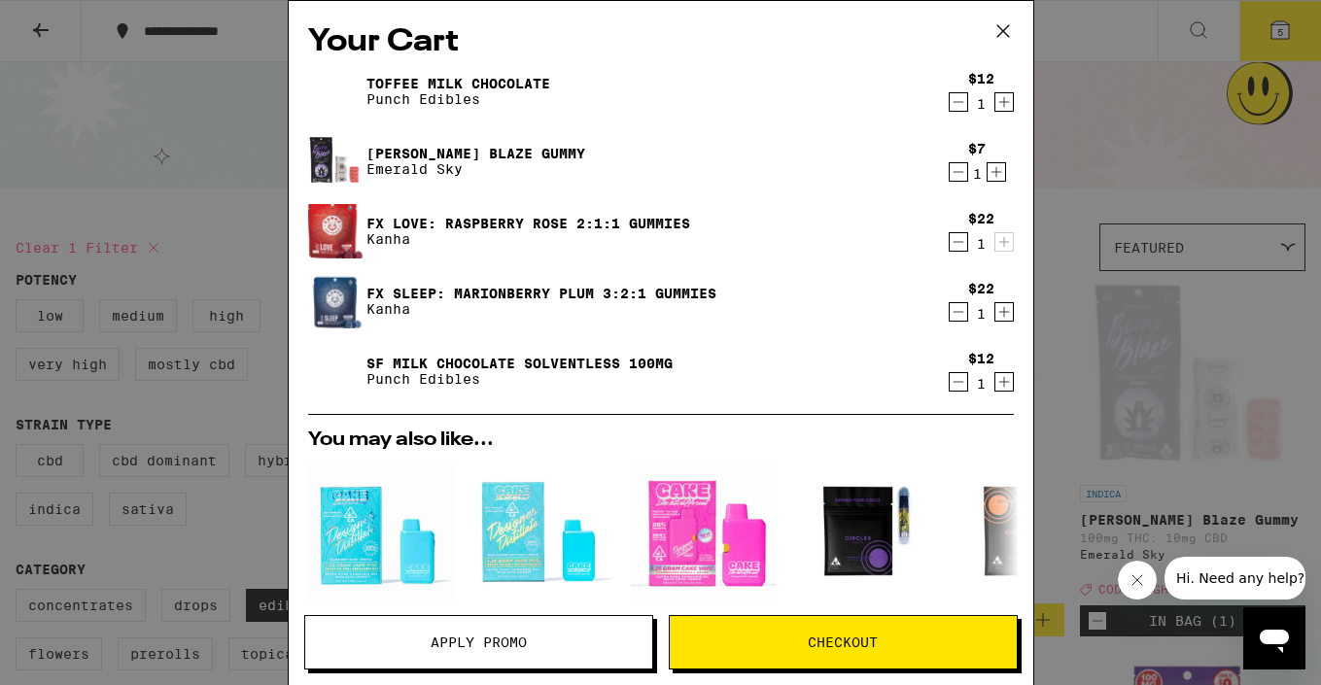
click at [1196, 329] on div "Your Cart Toffee Milk Chocolate Punch Edibles $12 1 [PERSON_NAME] Blaze Gummy E…" at bounding box center [660, 342] width 1321 height 685
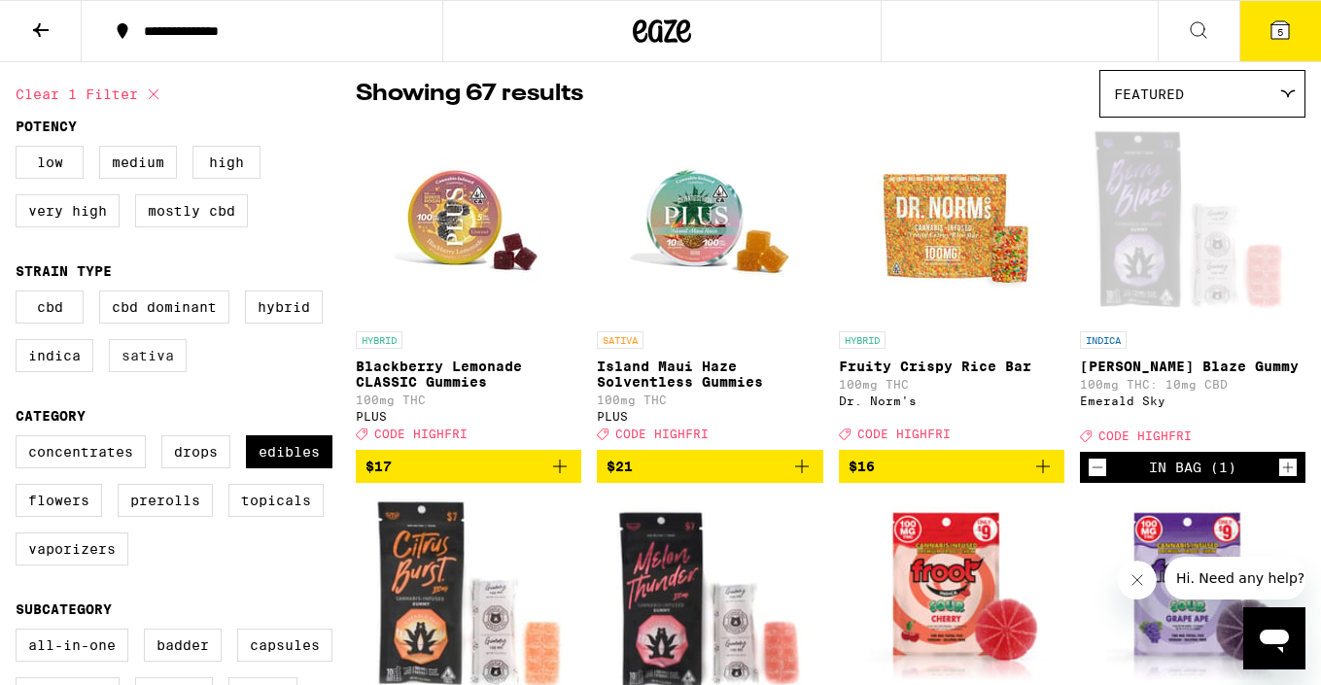
scroll to position [158, 0]
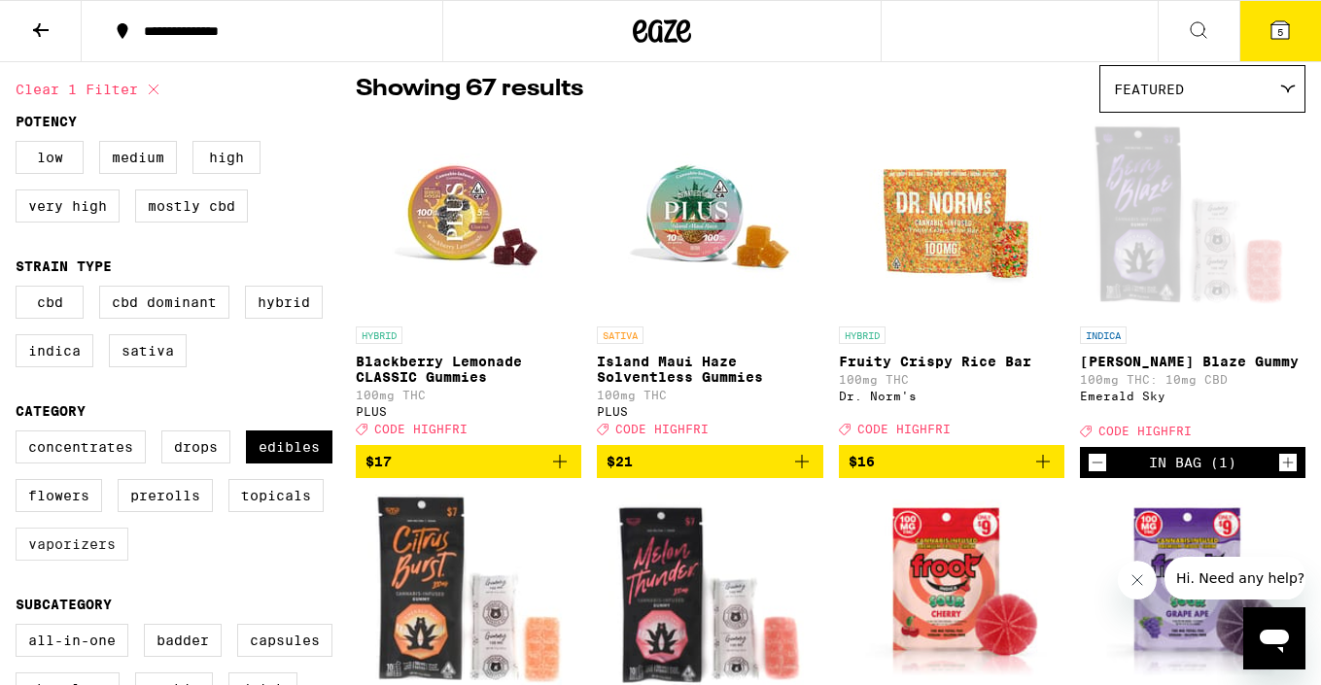
click at [87, 561] on label "Vaporizers" at bounding box center [72, 544] width 113 height 33
click at [20, 434] on input "Vaporizers" at bounding box center [19, 434] width 1 height 1
checkbox input "true"
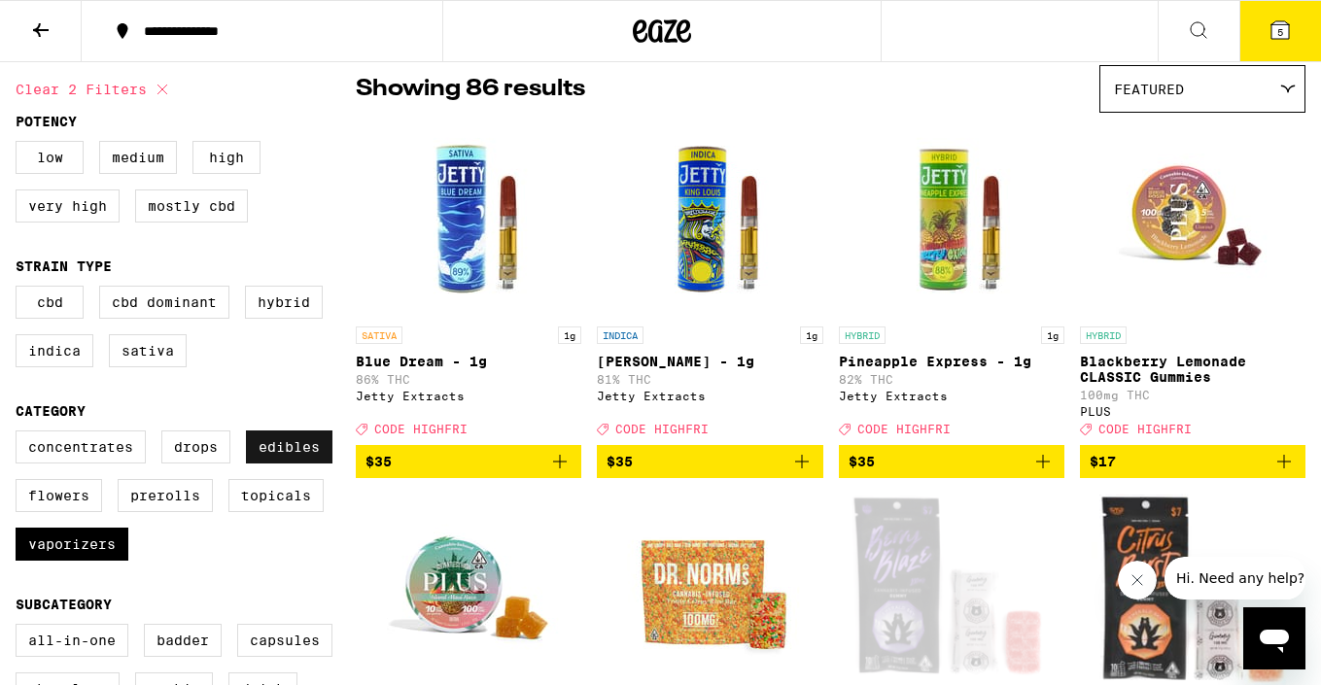
click at [308, 464] on label "Edibles" at bounding box center [289, 447] width 87 height 33
click at [20, 434] on input "Edibles" at bounding box center [19, 434] width 1 height 1
checkbox input "false"
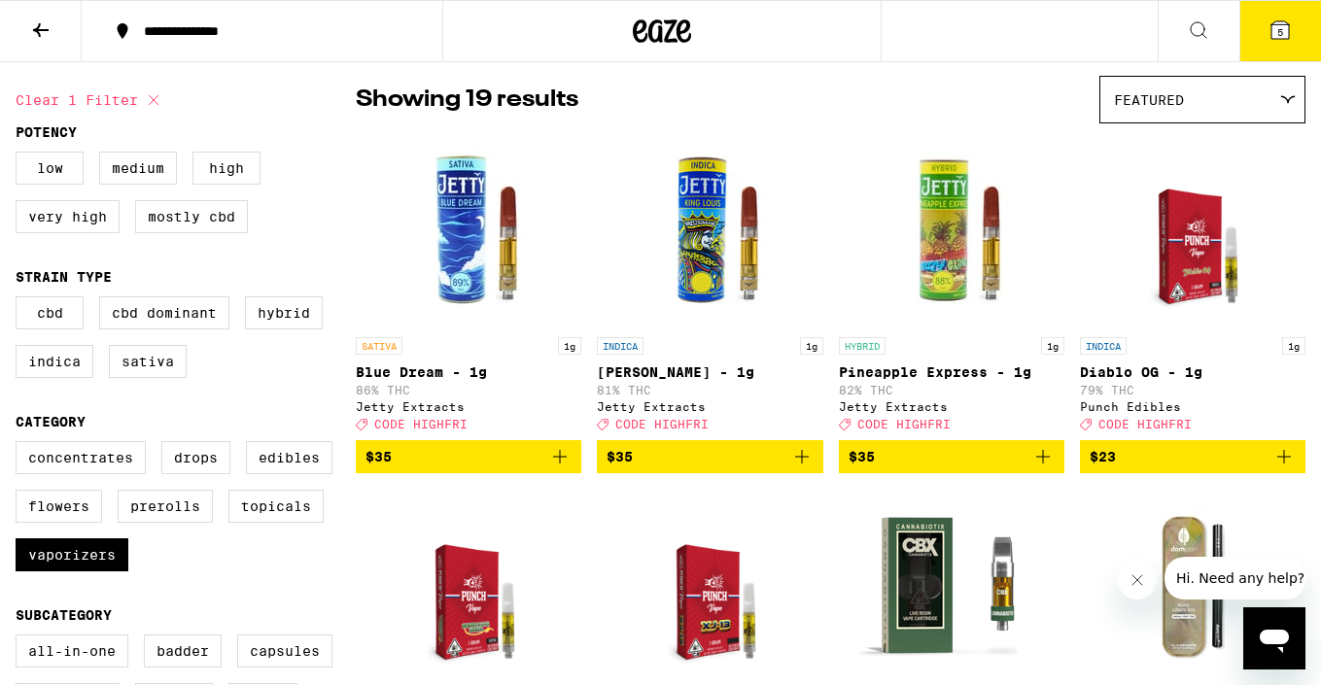
scroll to position [146, 0]
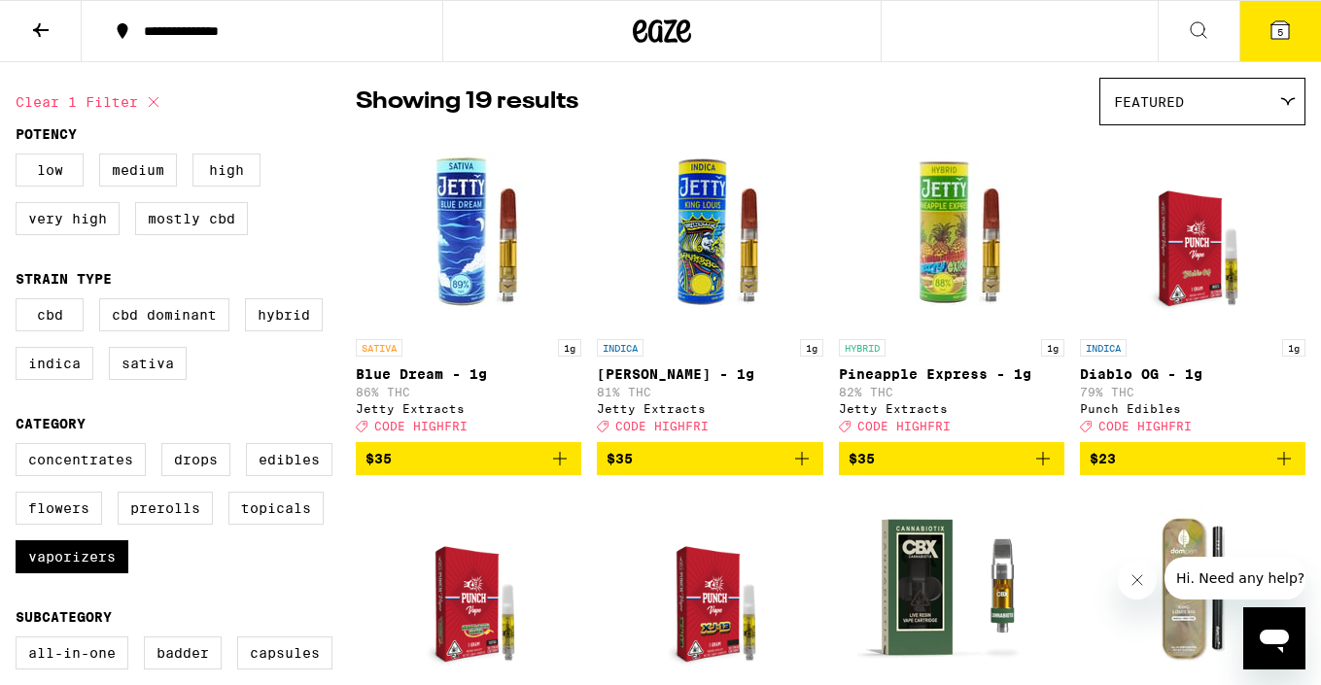
click at [1277, 465] on icon "Add to bag" at bounding box center [1283, 458] width 23 height 23
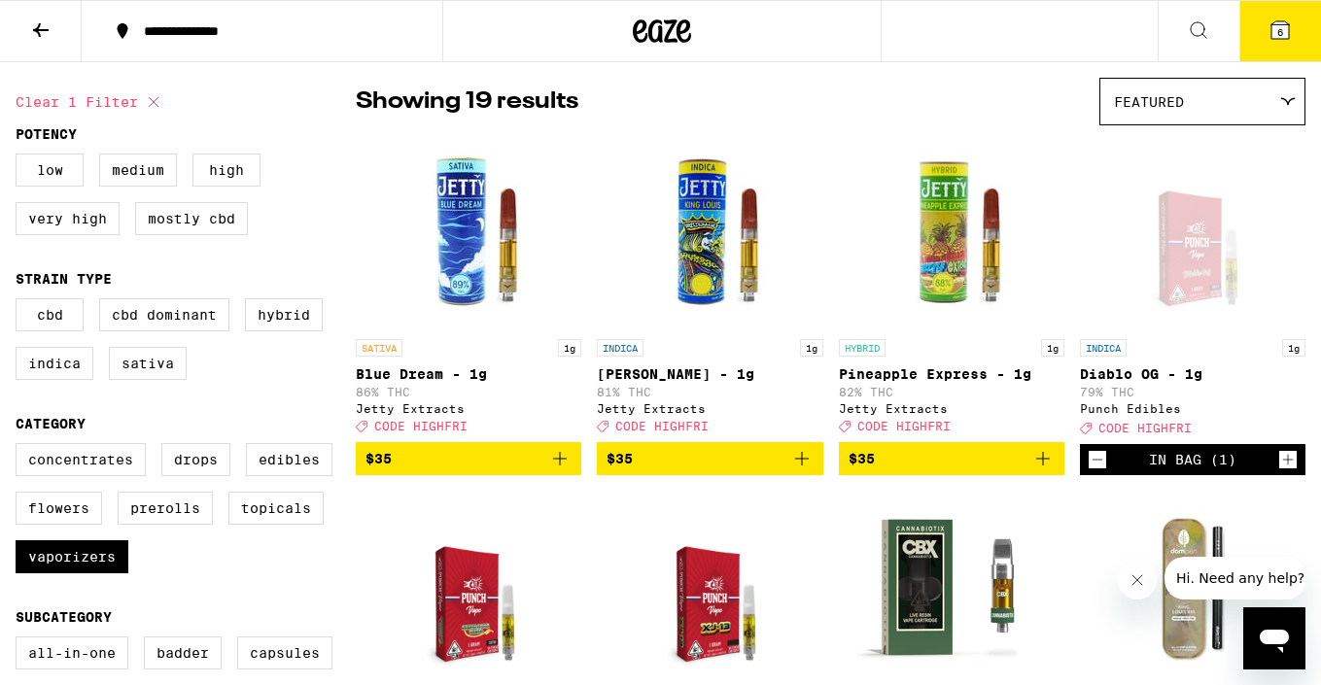
click at [1284, 22] on icon at bounding box center [1279, 29] width 17 height 17
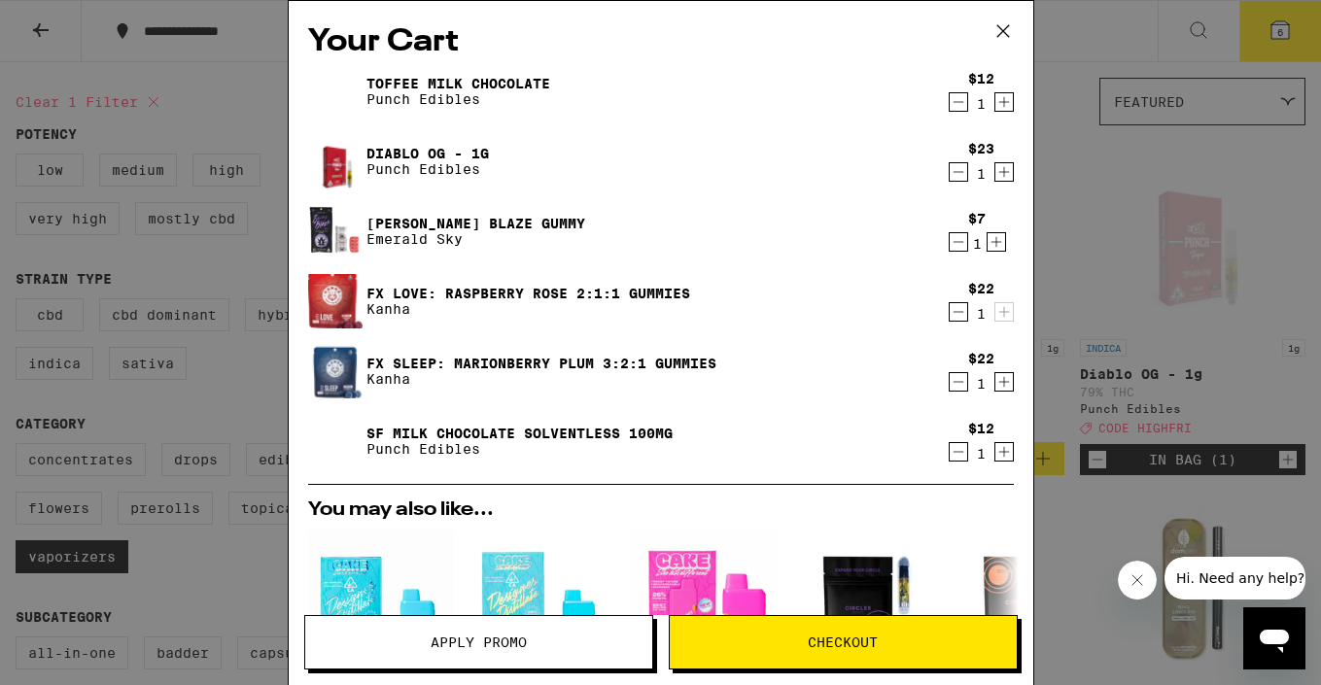
click at [955, 104] on icon "Decrement" at bounding box center [958, 101] width 17 height 23
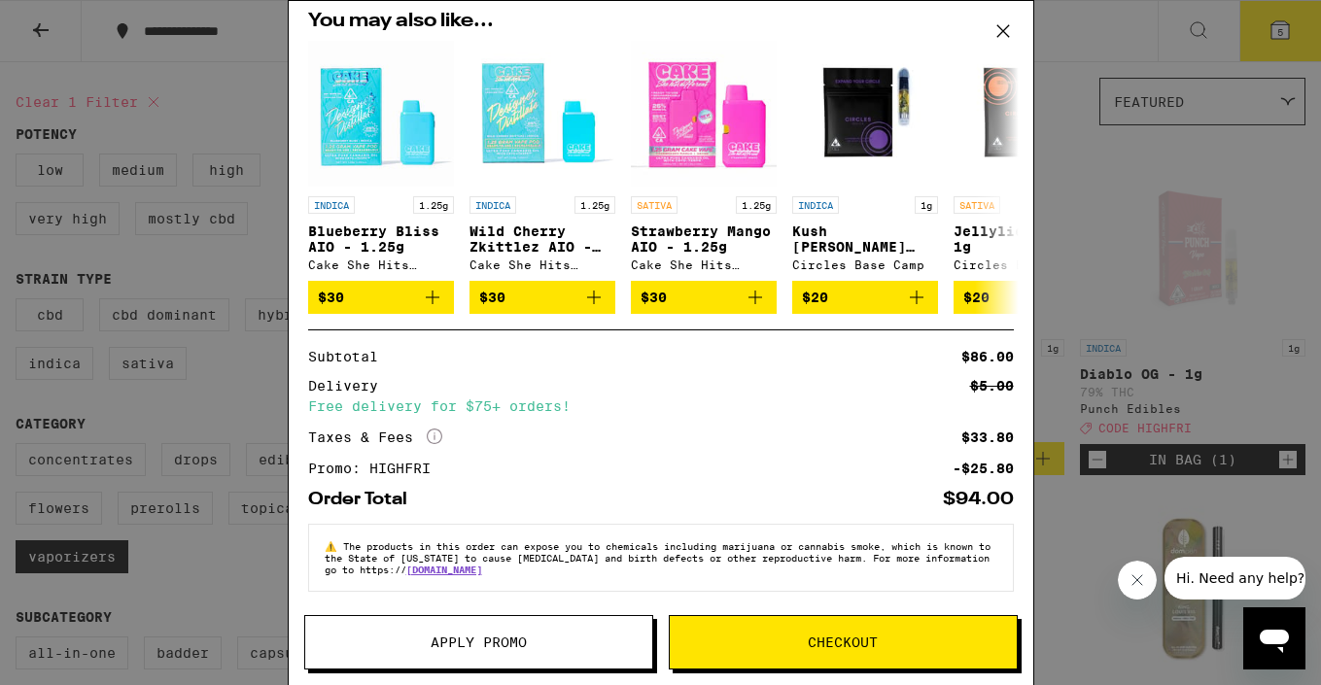
scroll to position [431, 0]
drag, startPoint x: 706, startPoint y: 469, endPoint x: 814, endPoint y: 447, distance: 110.2
click at [818, 453] on div "Subtotal $86.00 Delivery $5.00 Free delivery for $75+ orders! Taxes & Fees More…" at bounding box center [661, 412] width 706 height 125
click at [812, 422] on div "Subtotal $86.00 Delivery $5.00 Free delivery for $75+ orders! Taxes & Fees More…" at bounding box center [661, 412] width 706 height 125
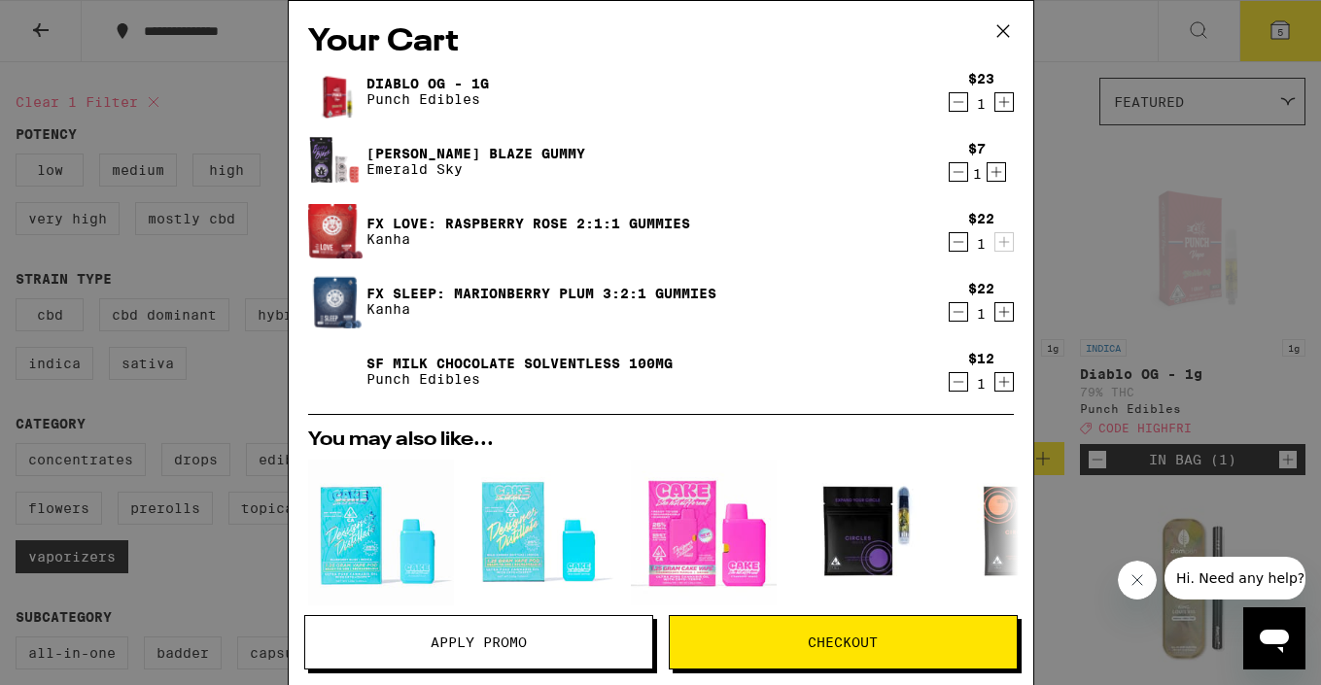
click at [957, 177] on icon "Decrement" at bounding box center [958, 171] width 17 height 23
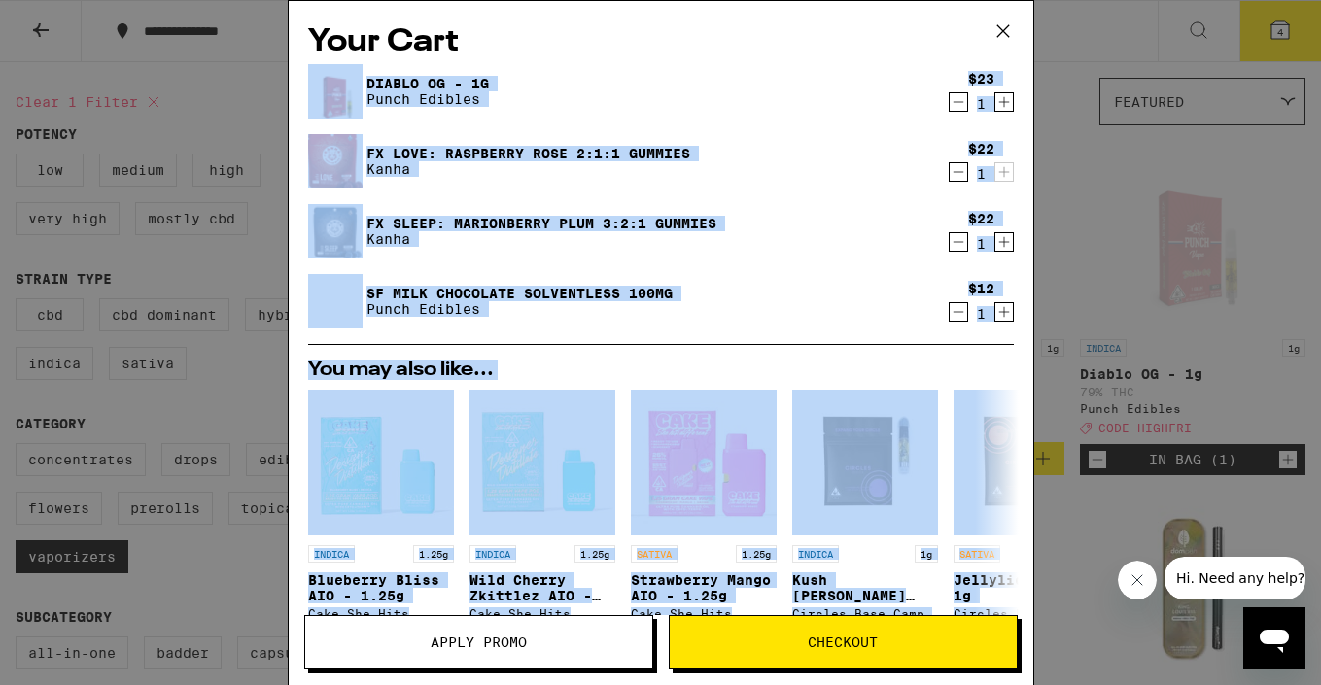
drag, startPoint x: 842, startPoint y: 512, endPoint x: 776, endPoint y: 81, distance: 436.6
click at [776, 77] on div "Your Cart Diablo OG - 1g Punch Edibles $23 1 FX LOVE: Raspberry Rose 2:1:1 Gumm…" at bounding box center [661, 314] width 745 height 626
click at [780, 121] on div "Diablo OG - 1g Punch Edibles $23 1 FX LOVE: Raspberry Rose 2:1:1 Gummies Kanha …" at bounding box center [661, 204] width 706 height 280
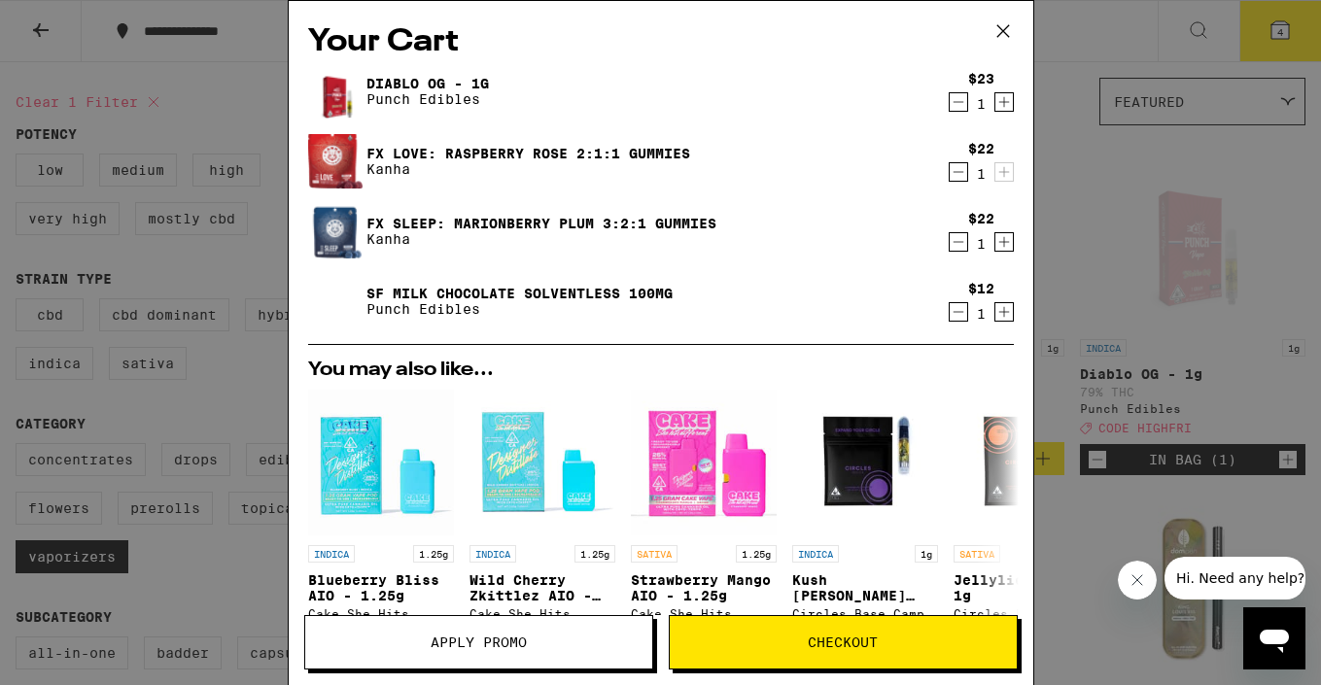
click at [822, 647] on span "Checkout" at bounding box center [843, 643] width 70 height 14
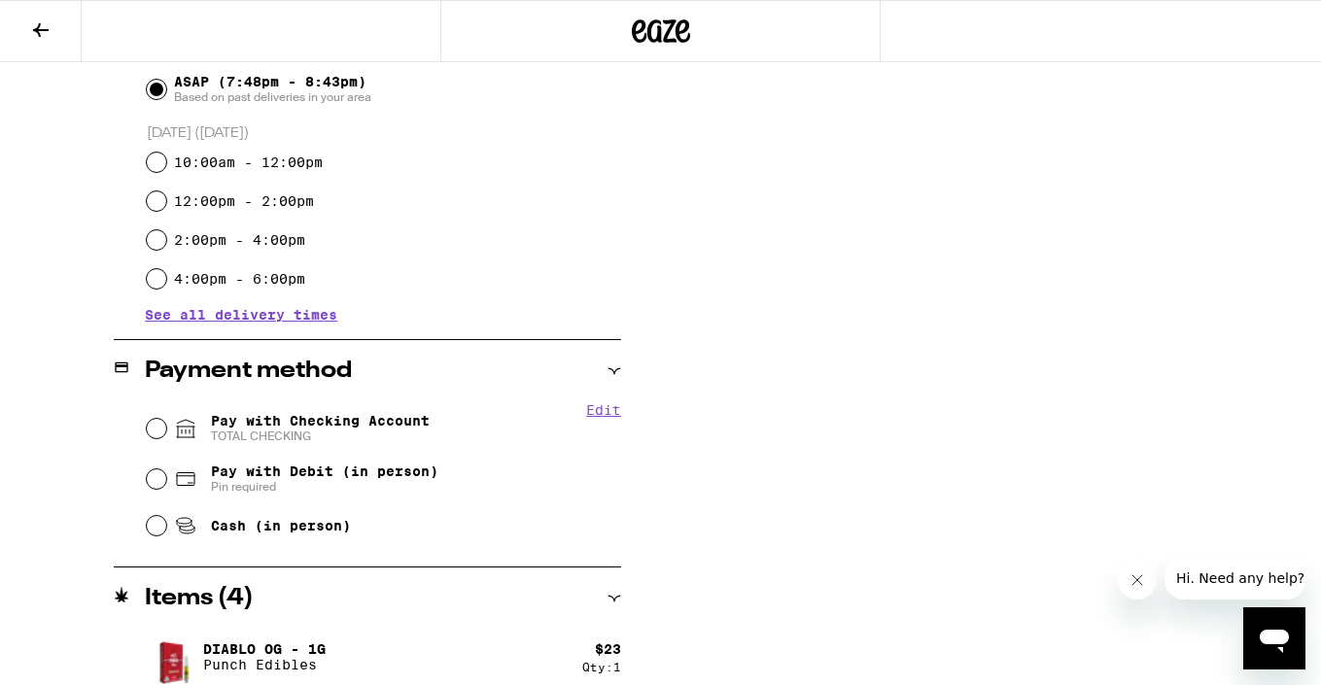
scroll to position [565, 0]
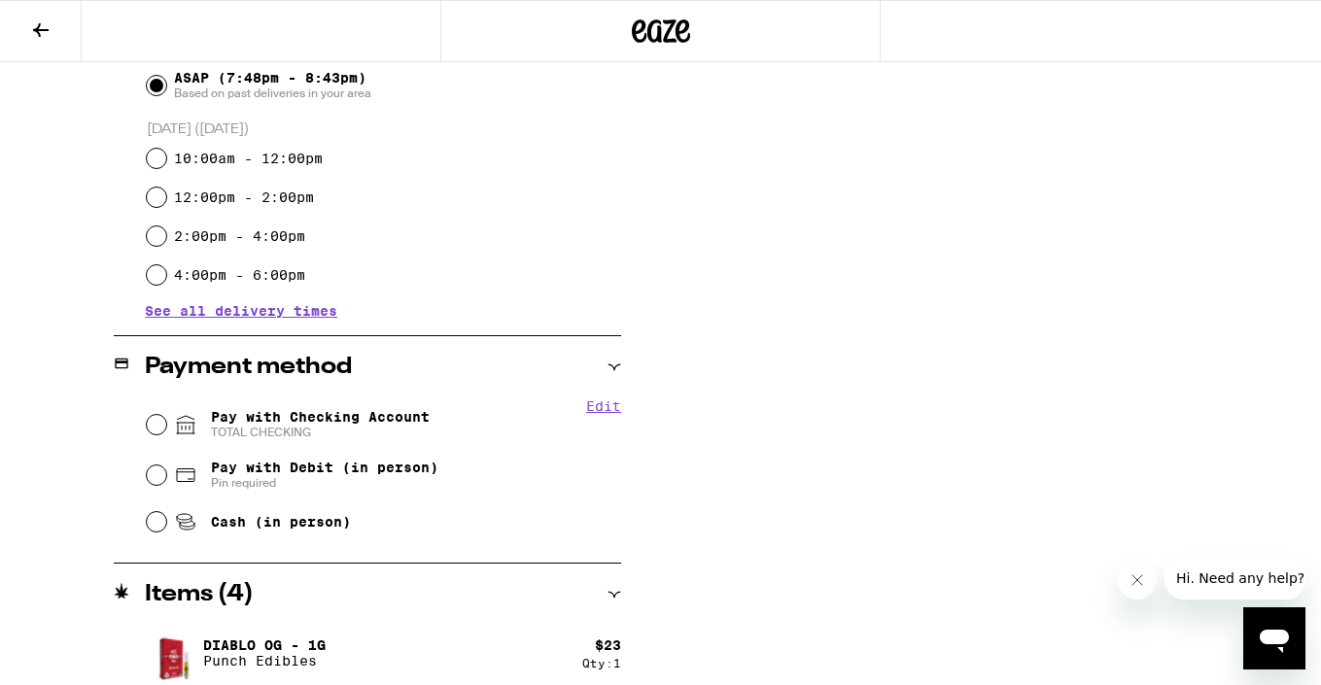
click at [233, 430] on span "TOTAL CHECKING" at bounding box center [320, 433] width 219 height 16
click at [166, 430] on input "Pay with Checking Account TOTAL CHECKING" at bounding box center [156, 424] width 19 height 19
radio input "true"
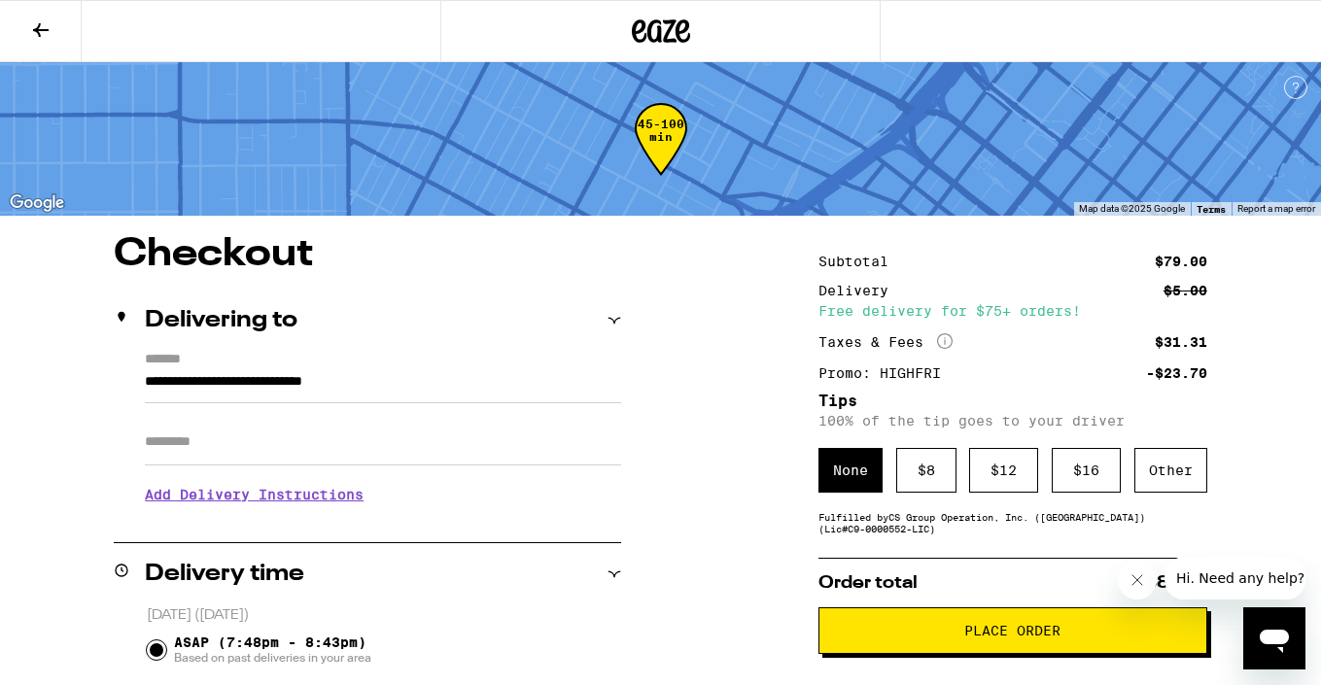
scroll to position [152, 0]
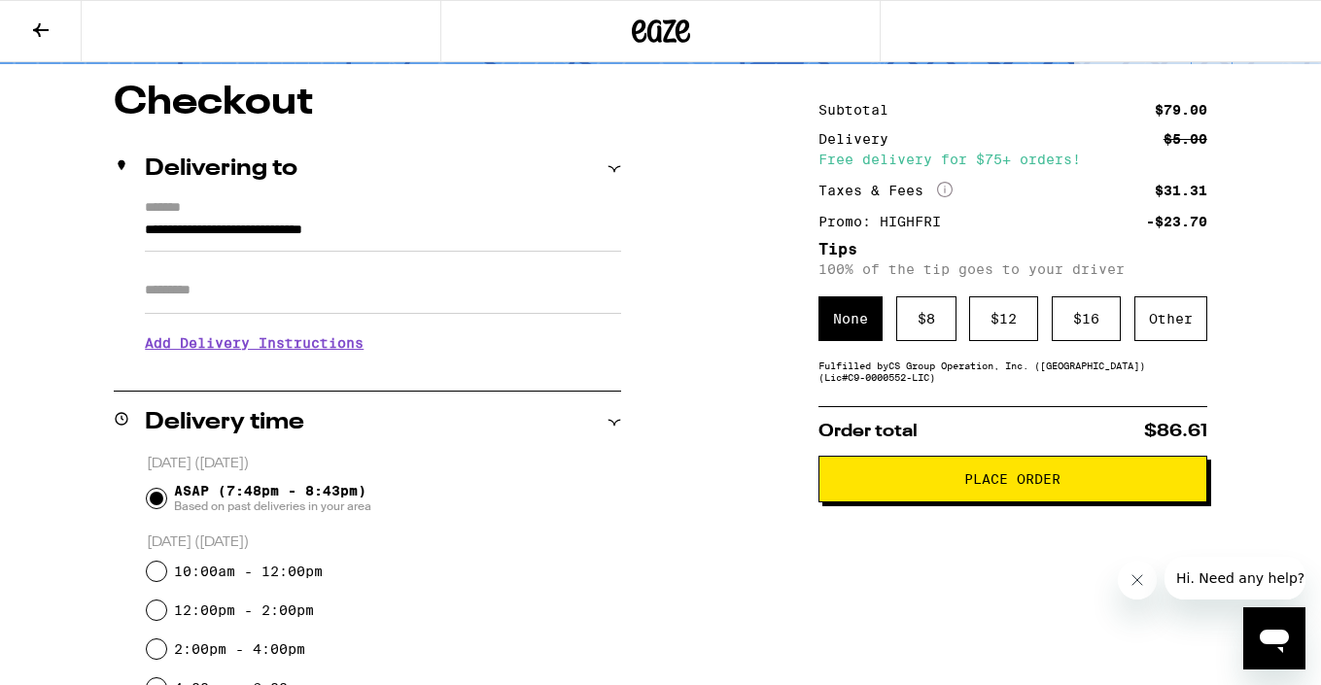
click at [987, 484] on span "Place Order" at bounding box center [1012, 479] width 96 height 14
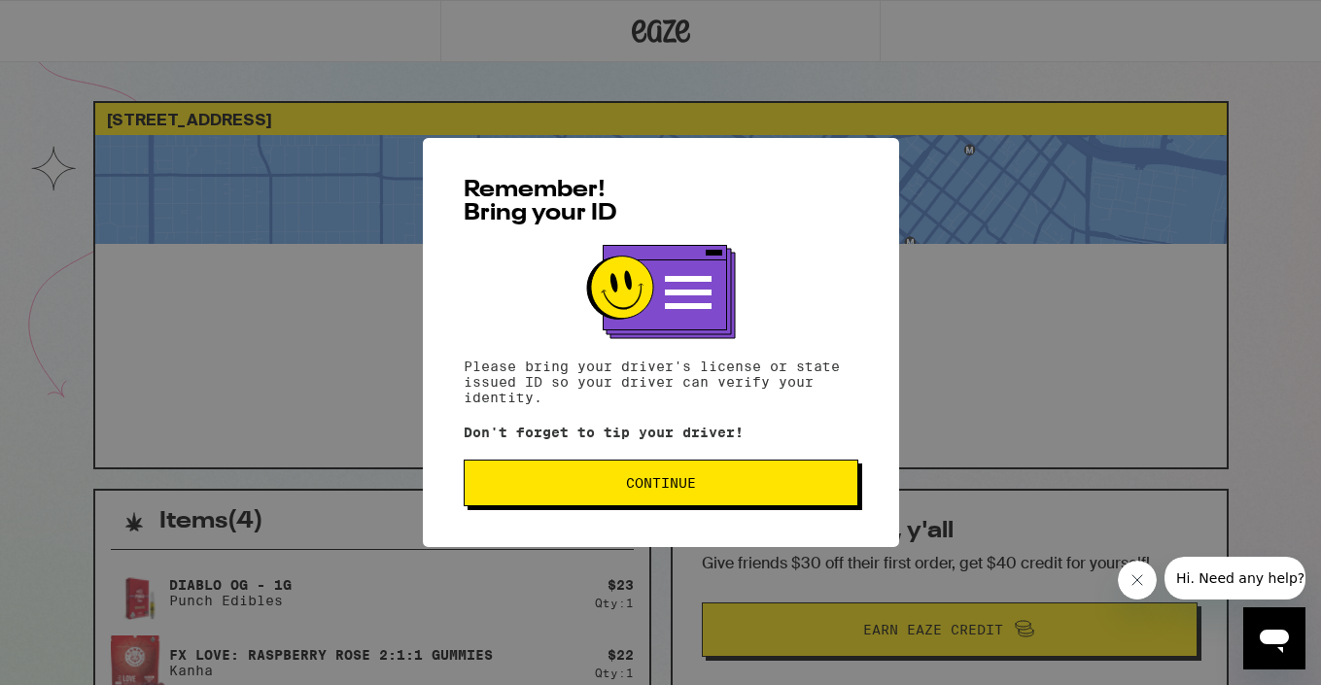
click at [631, 490] on span "Continue" at bounding box center [661, 483] width 70 height 14
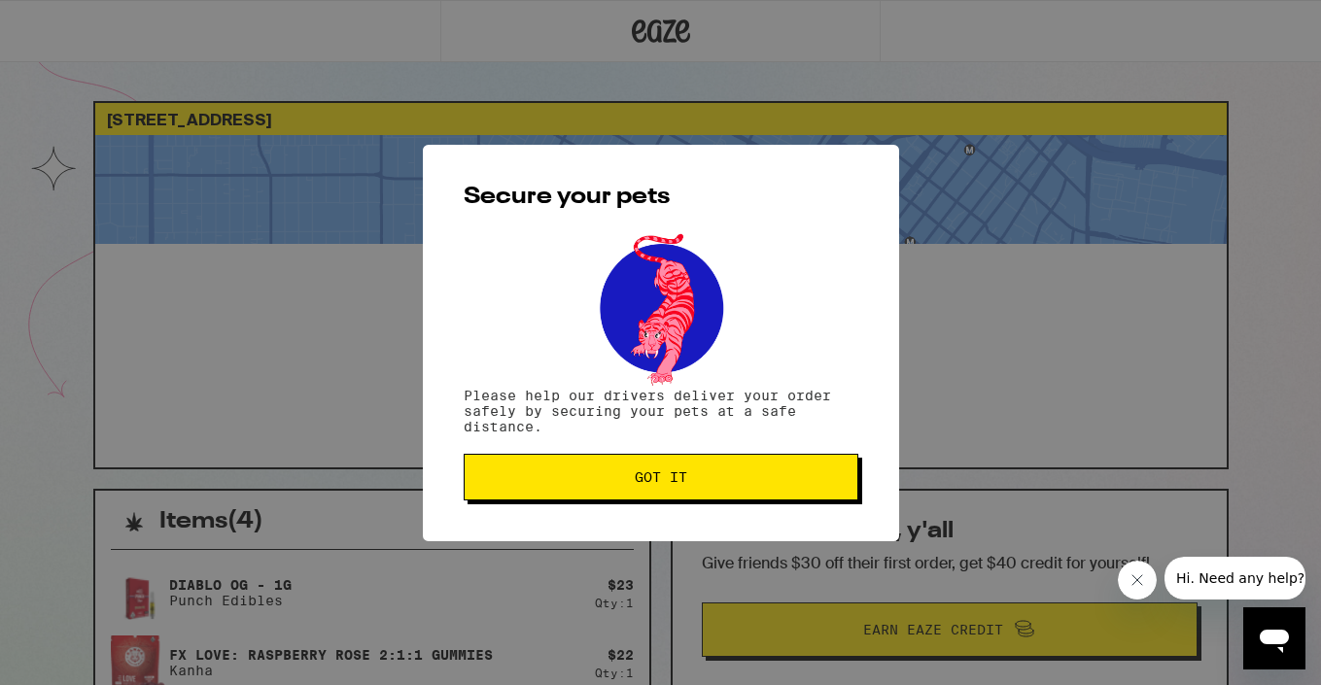
click at [660, 475] on span "Got it" at bounding box center [661, 477] width 52 height 14
